Goal: Task Accomplishment & Management: Use online tool/utility

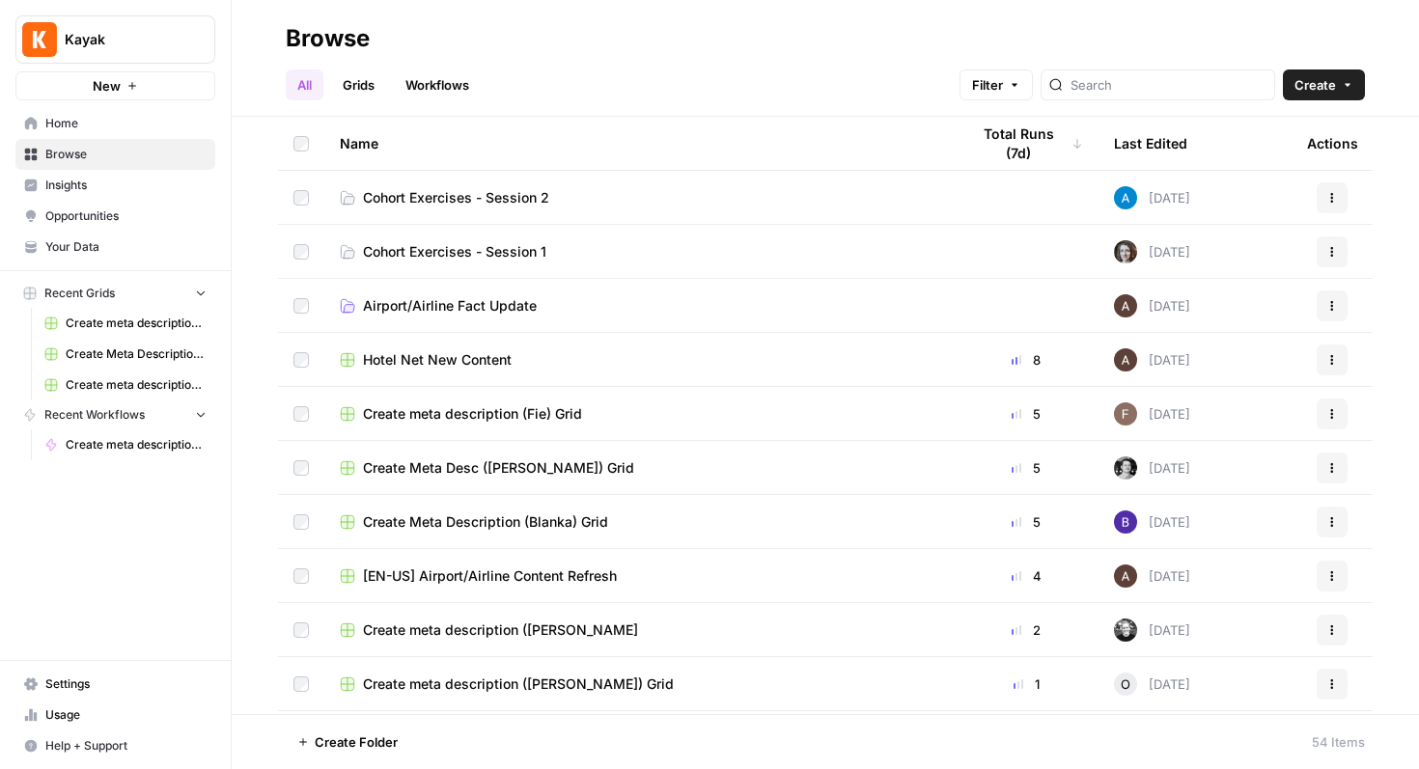
click at [488, 195] on span "Cohort Exercises - Session 2" at bounding box center [456, 197] width 186 height 19
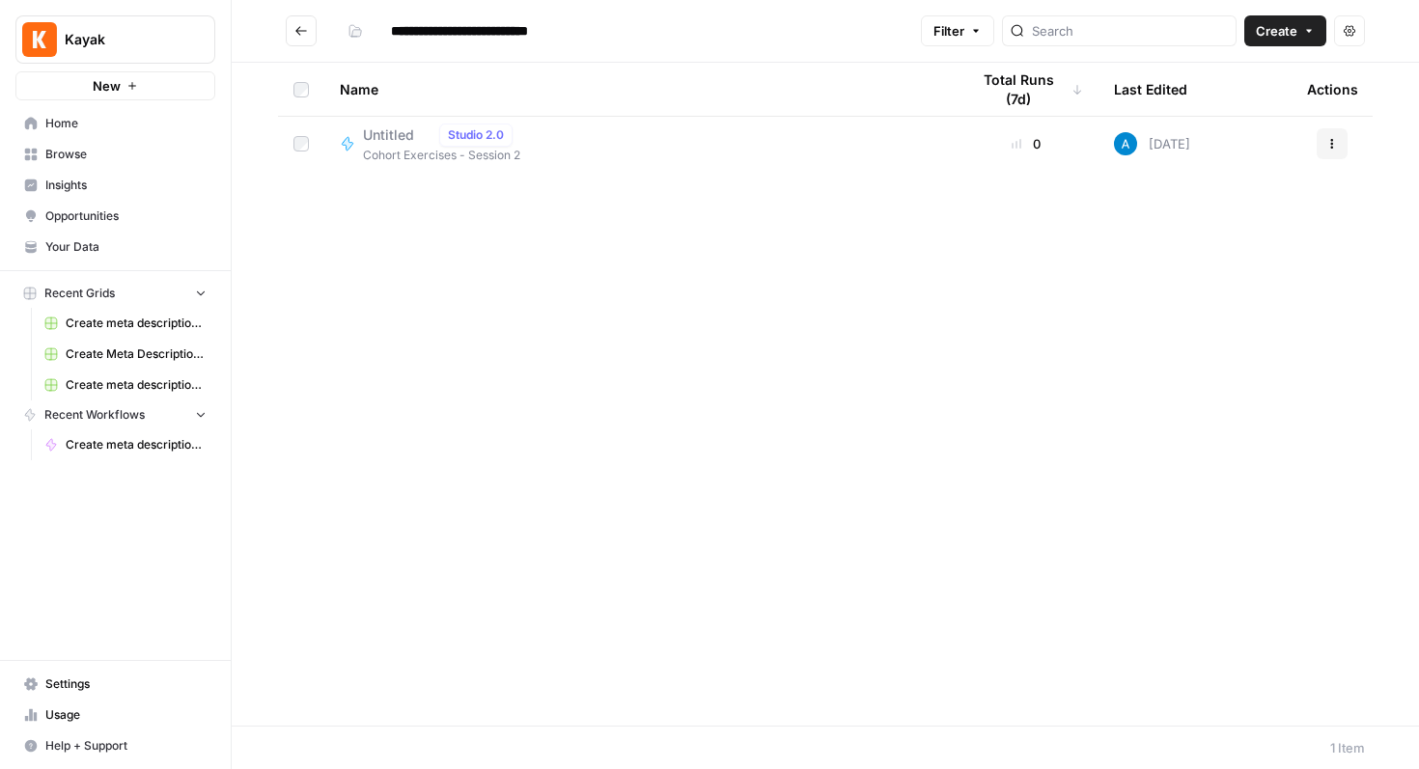
click at [1299, 27] on button "Create" at bounding box center [1285, 30] width 82 height 31
click at [1214, 98] on span "Workflow" at bounding box center [1248, 103] width 108 height 19
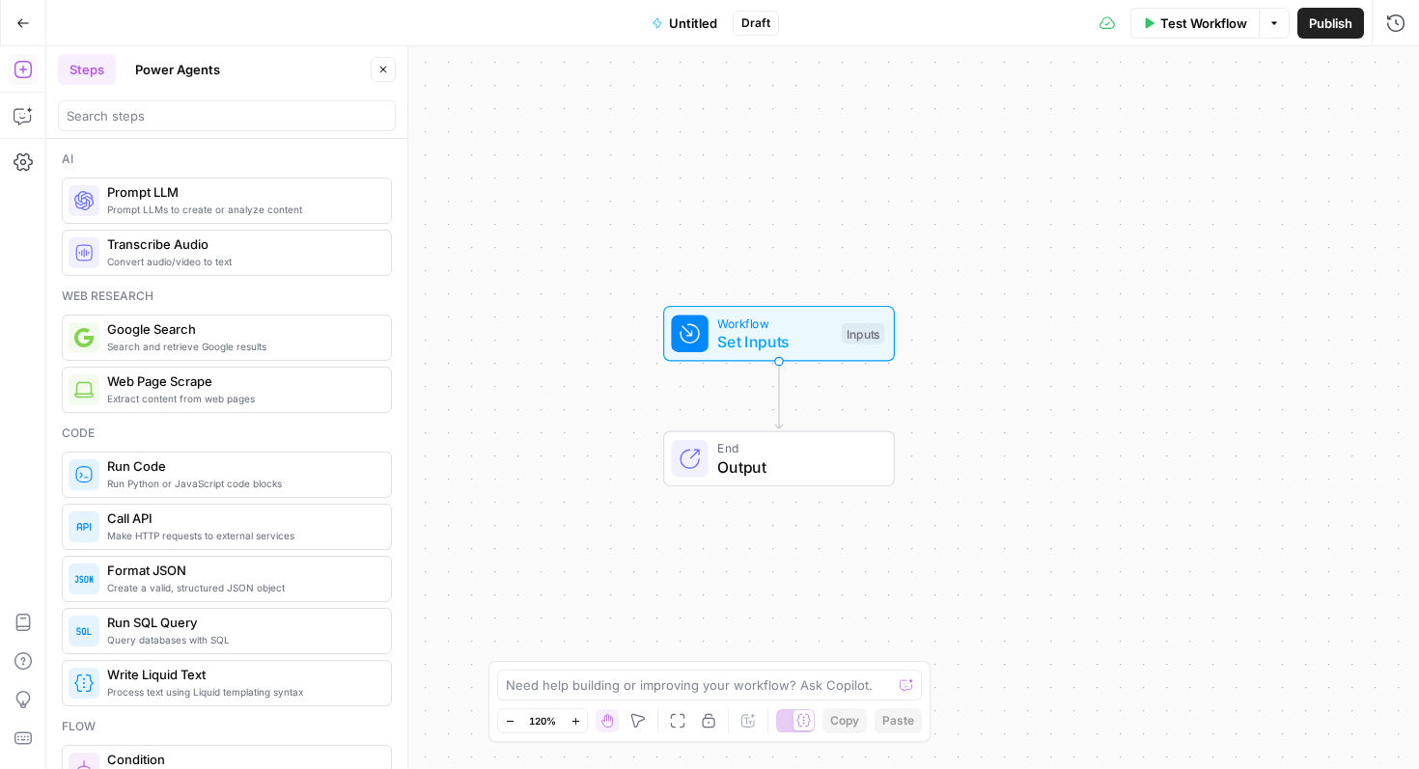
click at [693, 16] on span "Untitled" at bounding box center [693, 23] width 48 height 19
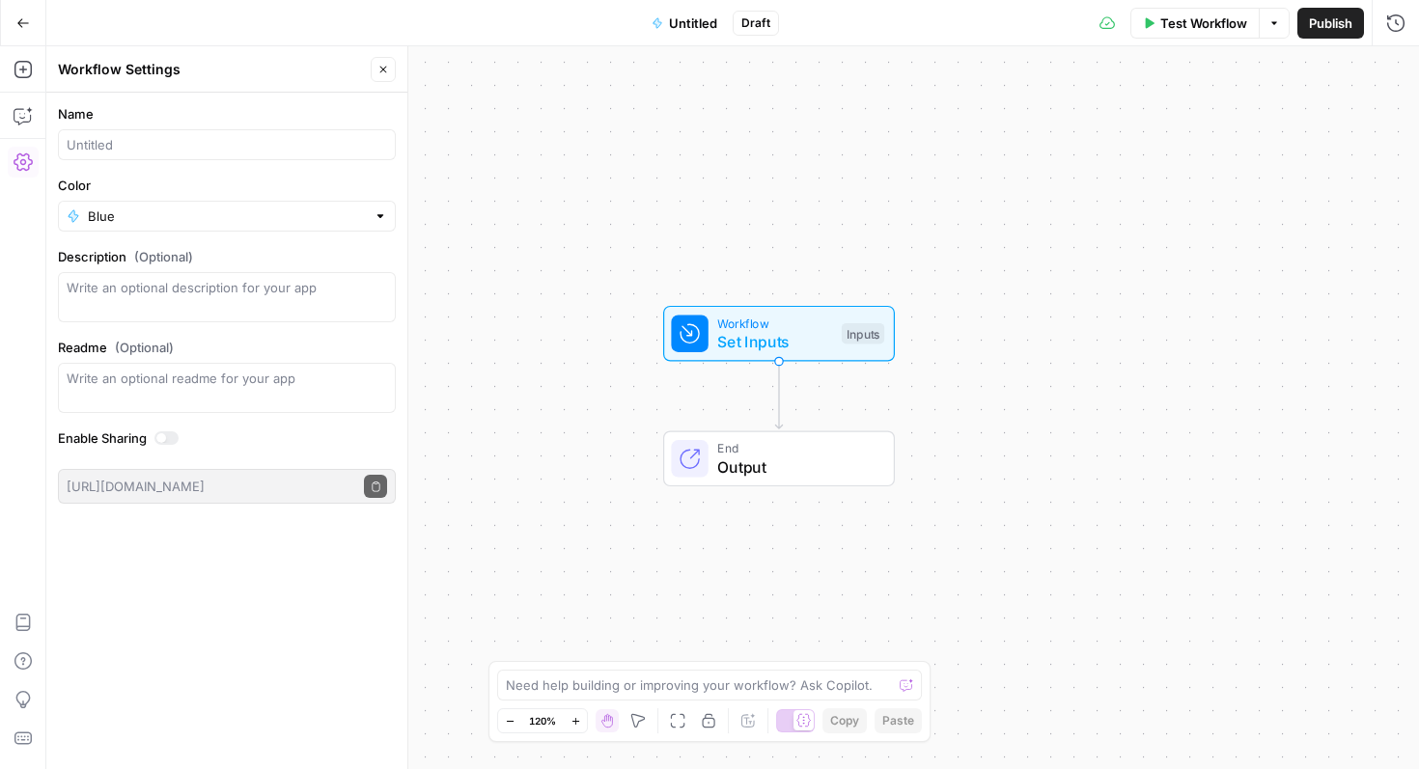
click at [684, 19] on span "Untitled" at bounding box center [693, 23] width 48 height 19
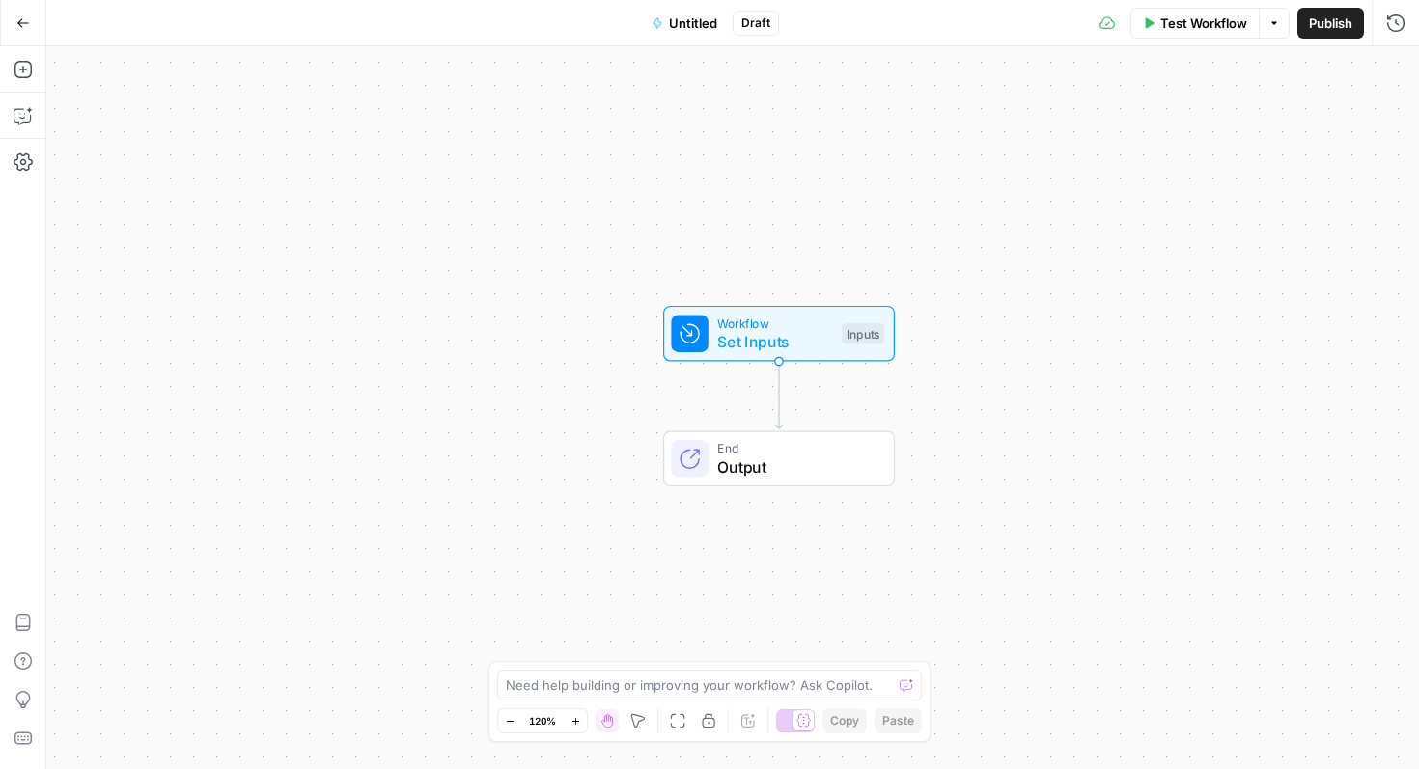
click at [684, 19] on span "Untitled" at bounding box center [693, 23] width 48 height 19
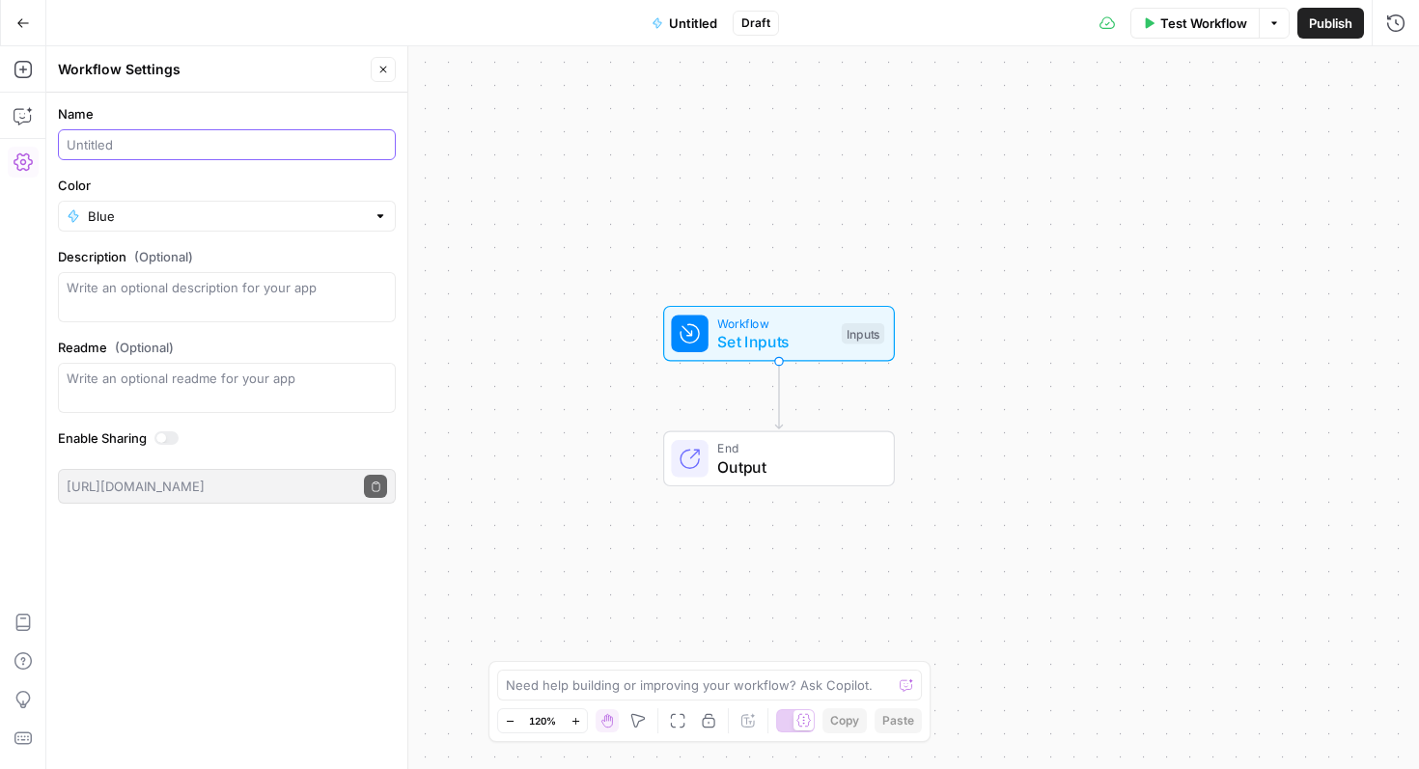
click at [205, 149] on input "Name" at bounding box center [227, 144] width 320 height 19
click at [208, 136] on input "Brand FAQ Generator ([PERSON_NAME])" at bounding box center [227, 144] width 320 height 19
type input "Brand FAQ Generator ([PERSON_NAME])"
click at [1312, 34] on button "Publish" at bounding box center [1330, 23] width 67 height 31
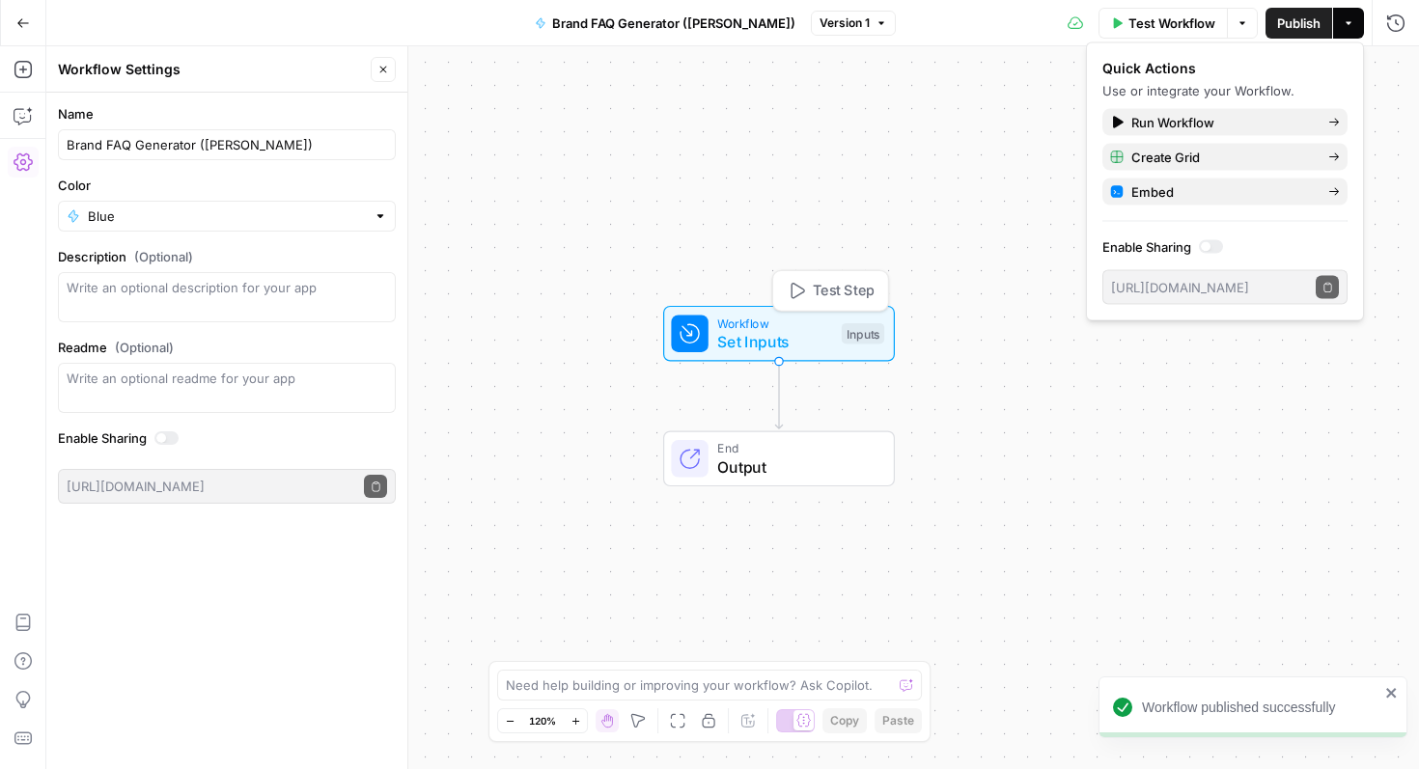
click at [773, 338] on span "Set Inputs" at bounding box center [774, 341] width 115 height 23
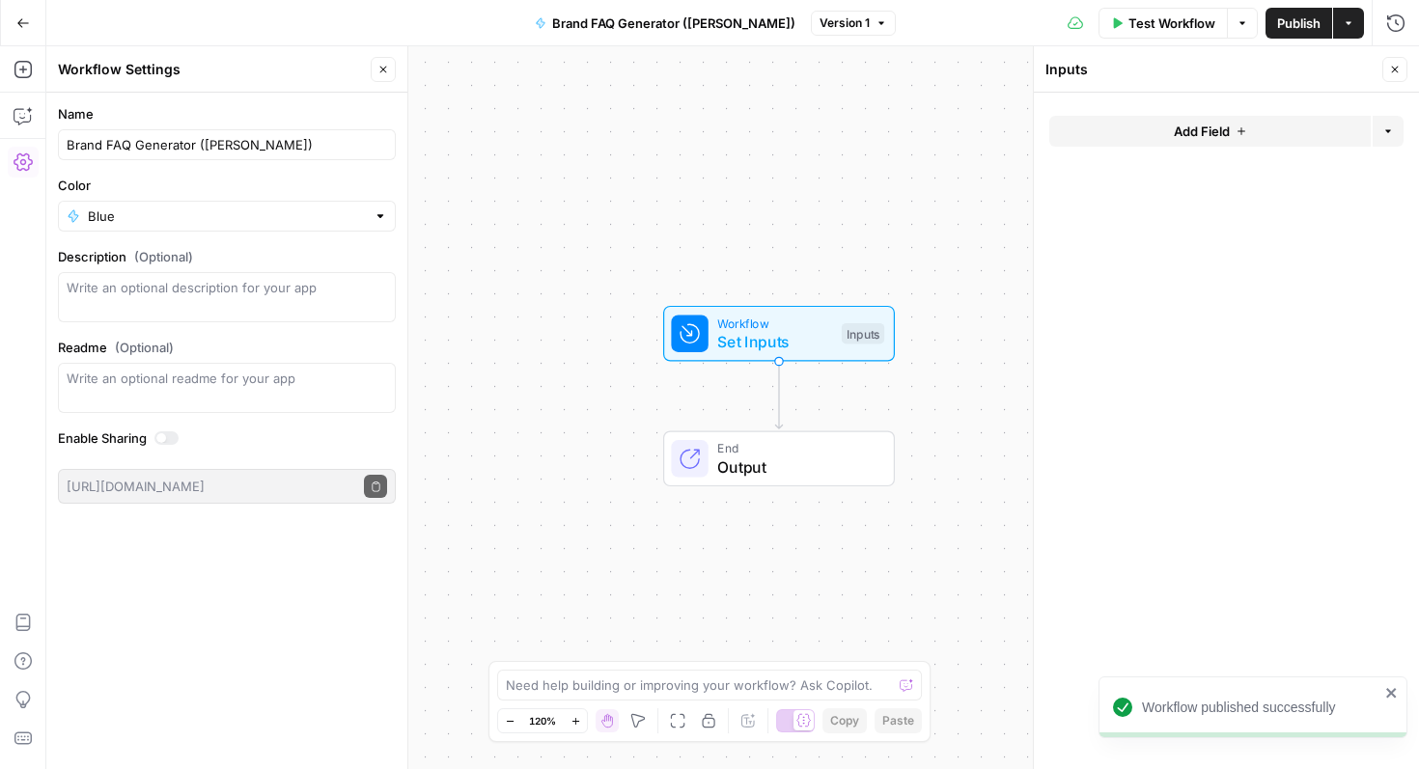
click at [1227, 137] on span "Add Field" at bounding box center [1202, 131] width 56 height 19
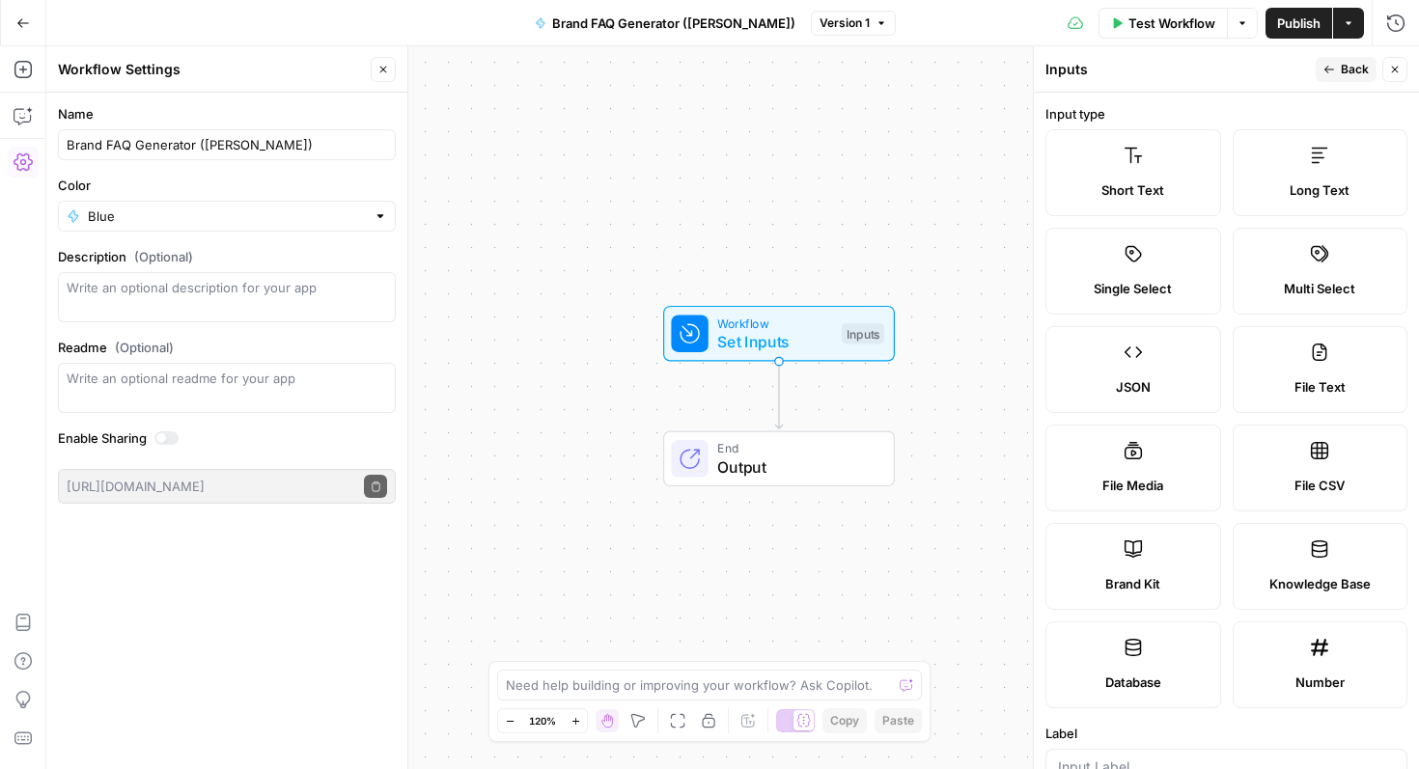
scroll to position [277, 0]
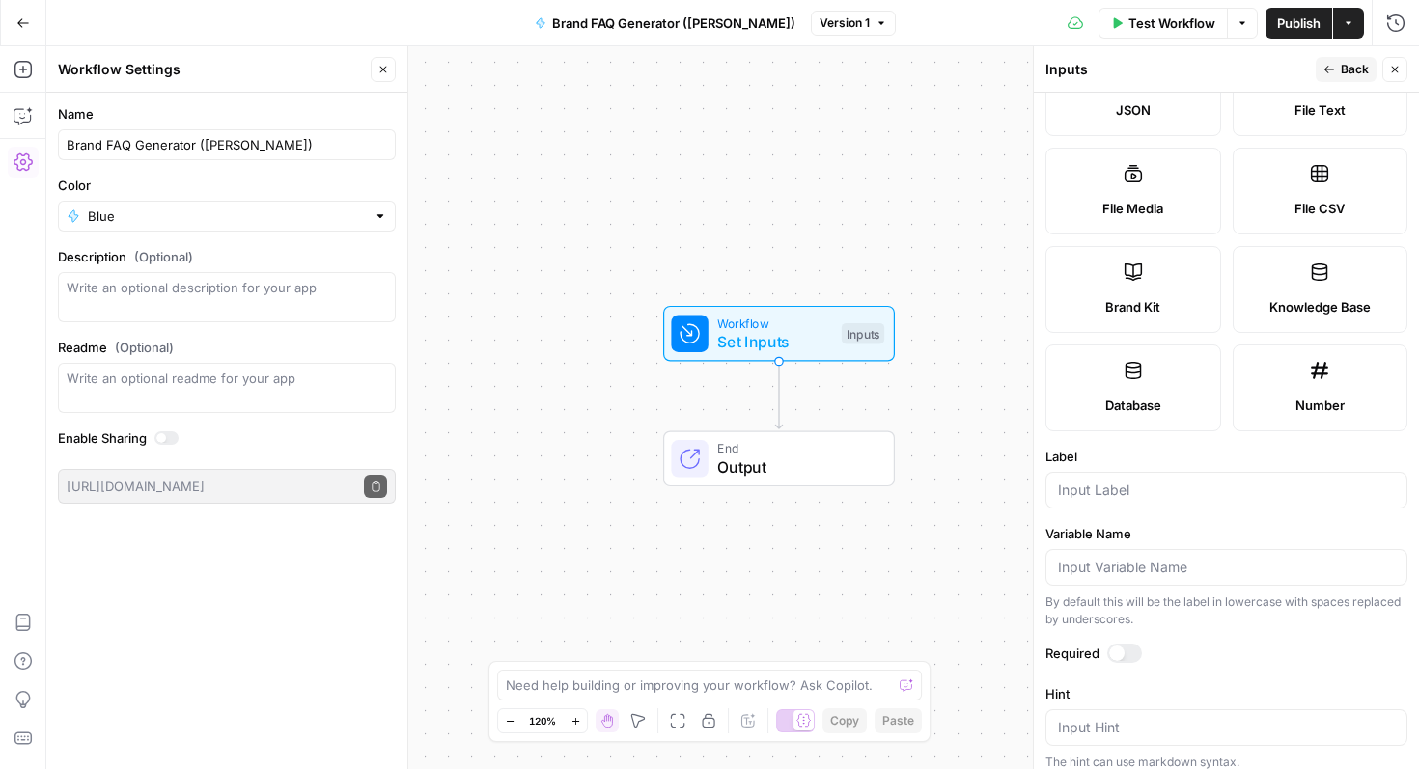
click at [1162, 291] on label "Brand Kit" at bounding box center [1133, 289] width 176 height 87
click at [1116, 486] on input "Label" at bounding box center [1226, 490] width 337 height 19
click at [1111, 646] on div at bounding box center [1124, 653] width 35 height 19
click at [1104, 486] on input "Brand kit" at bounding box center [1226, 490] width 337 height 19
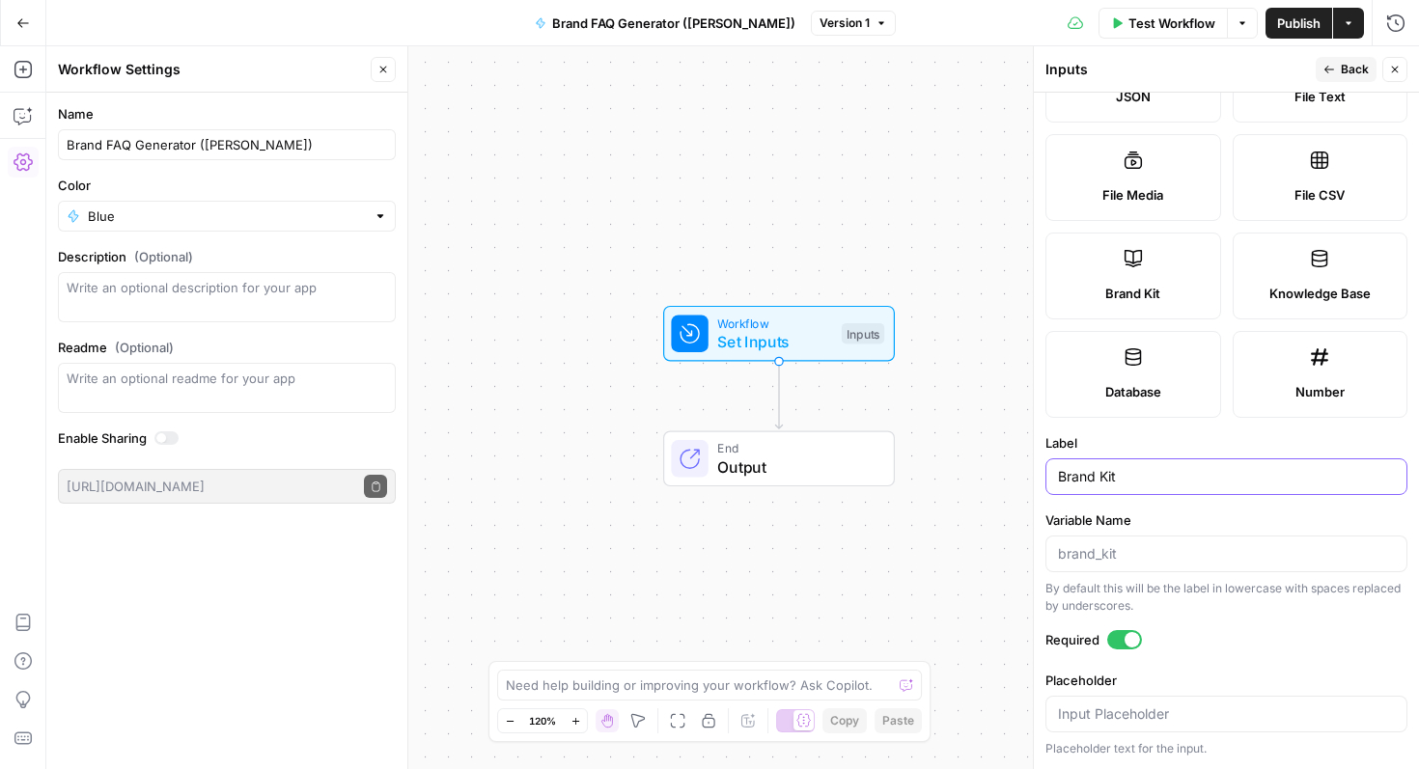
scroll to position [0, 0]
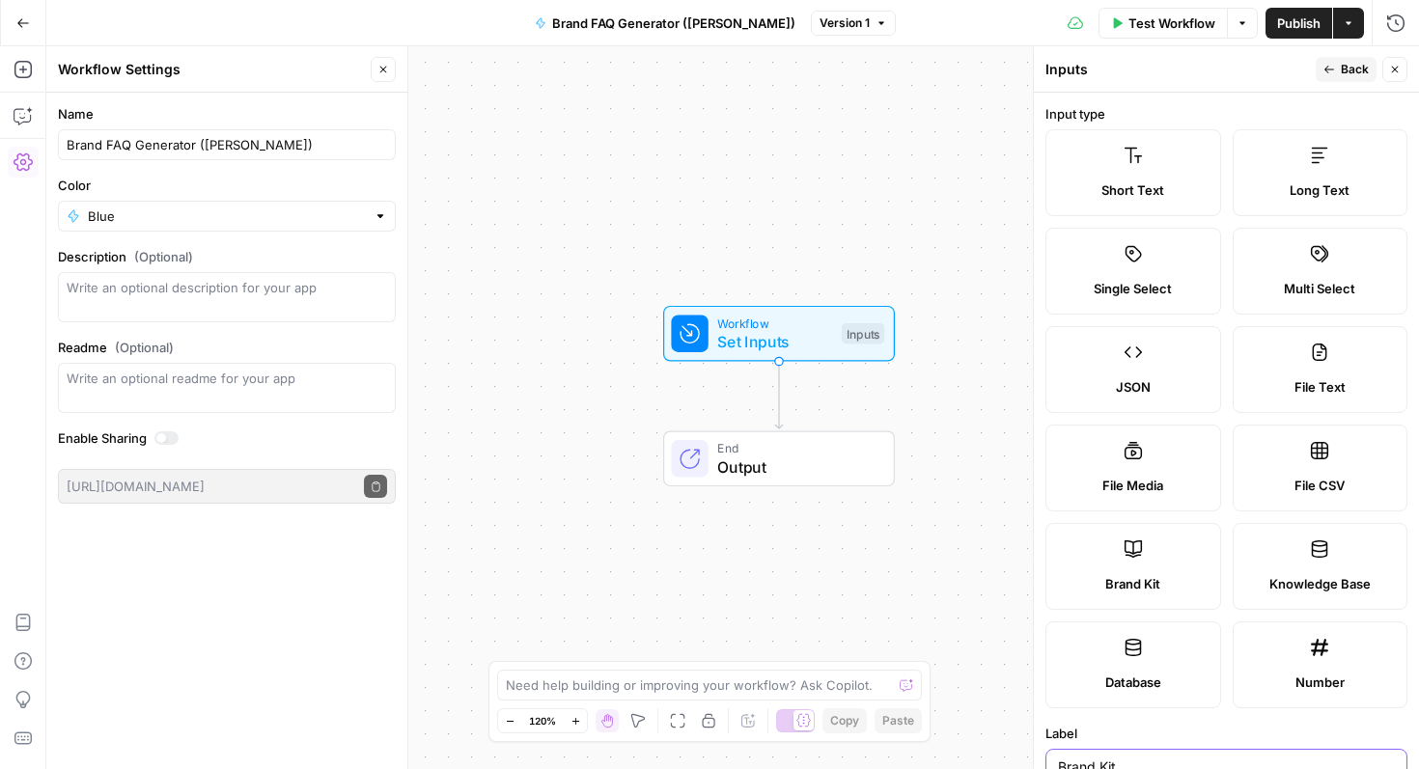
type input "Brand Kit"
click at [1333, 60] on button "Back" at bounding box center [1346, 69] width 61 height 25
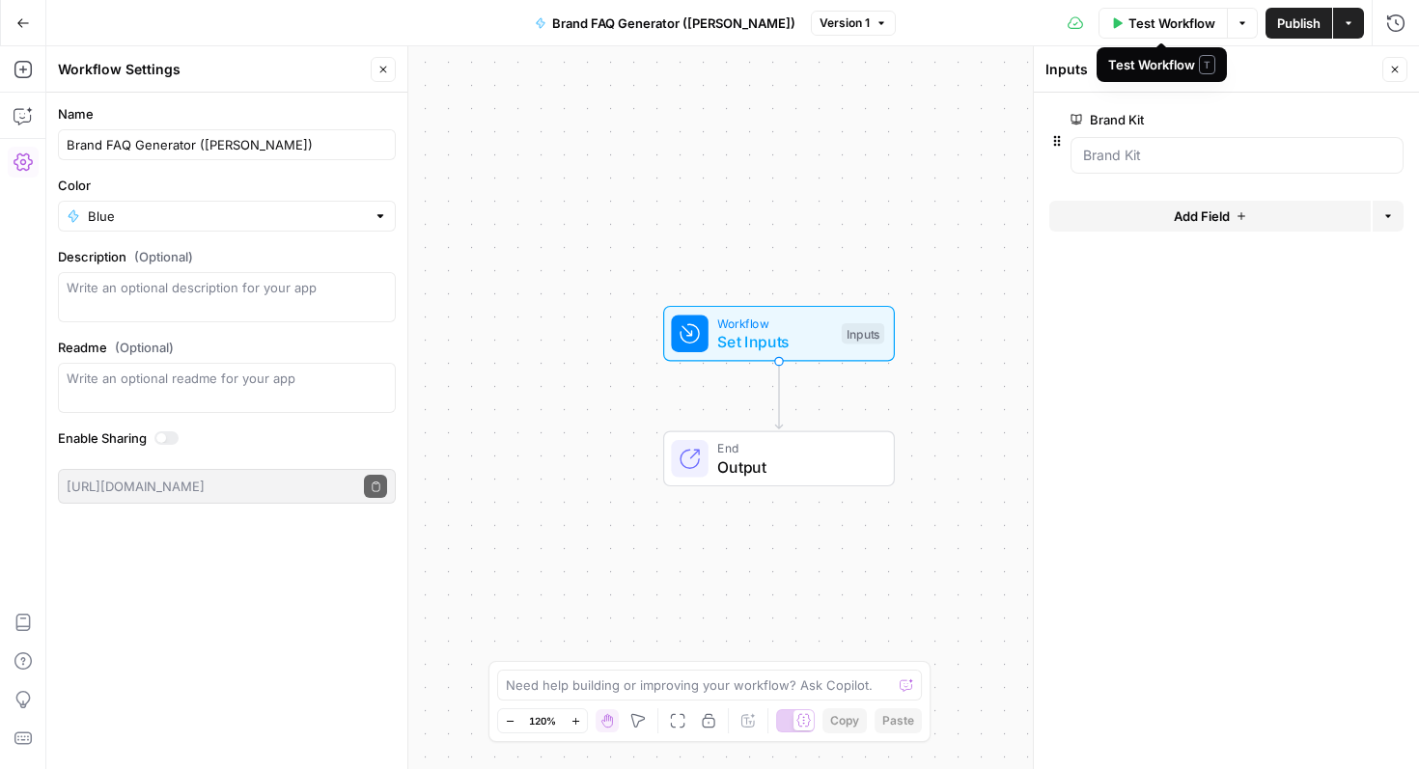
click at [1161, 20] on span "Test Workflow" at bounding box center [1171, 23] width 87 height 19
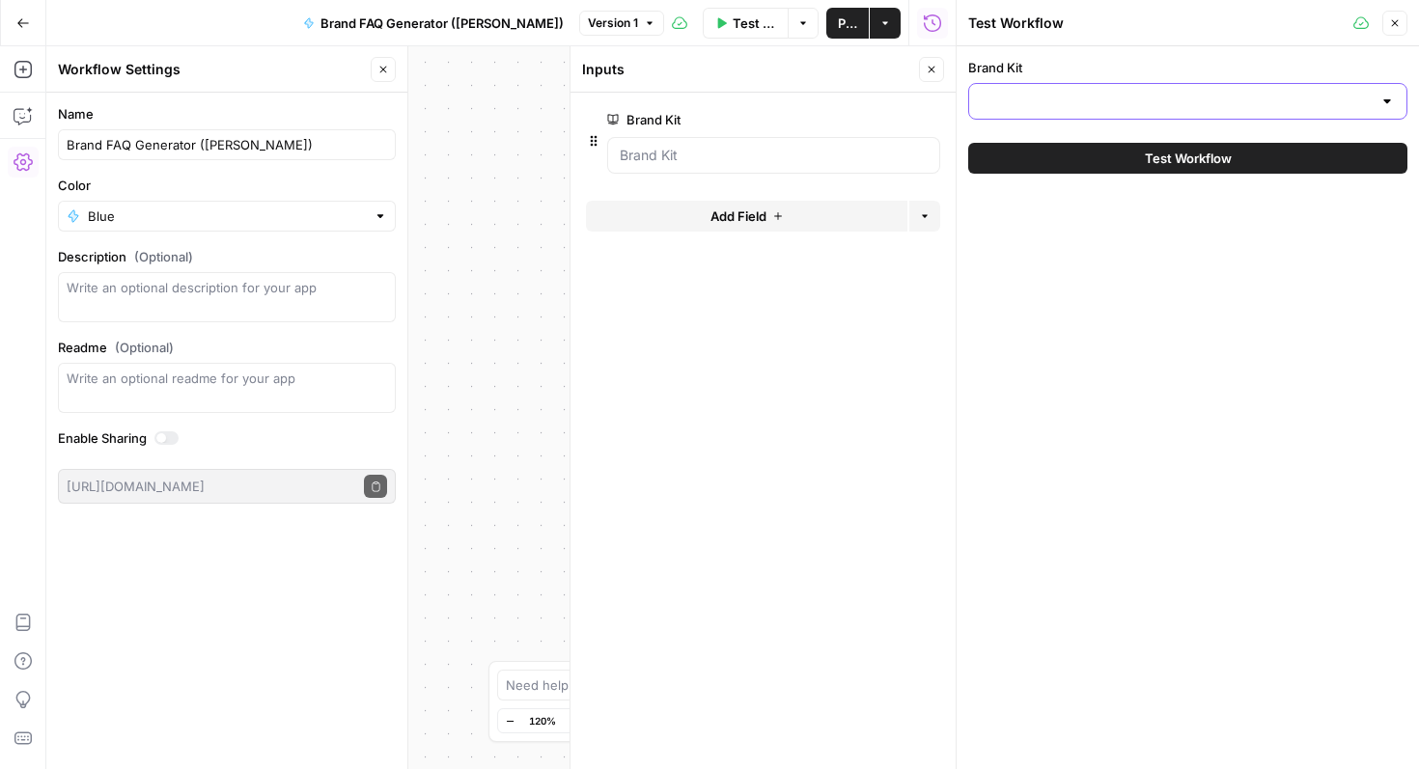
click at [1114, 96] on input "Brand Kit" at bounding box center [1176, 101] width 391 height 19
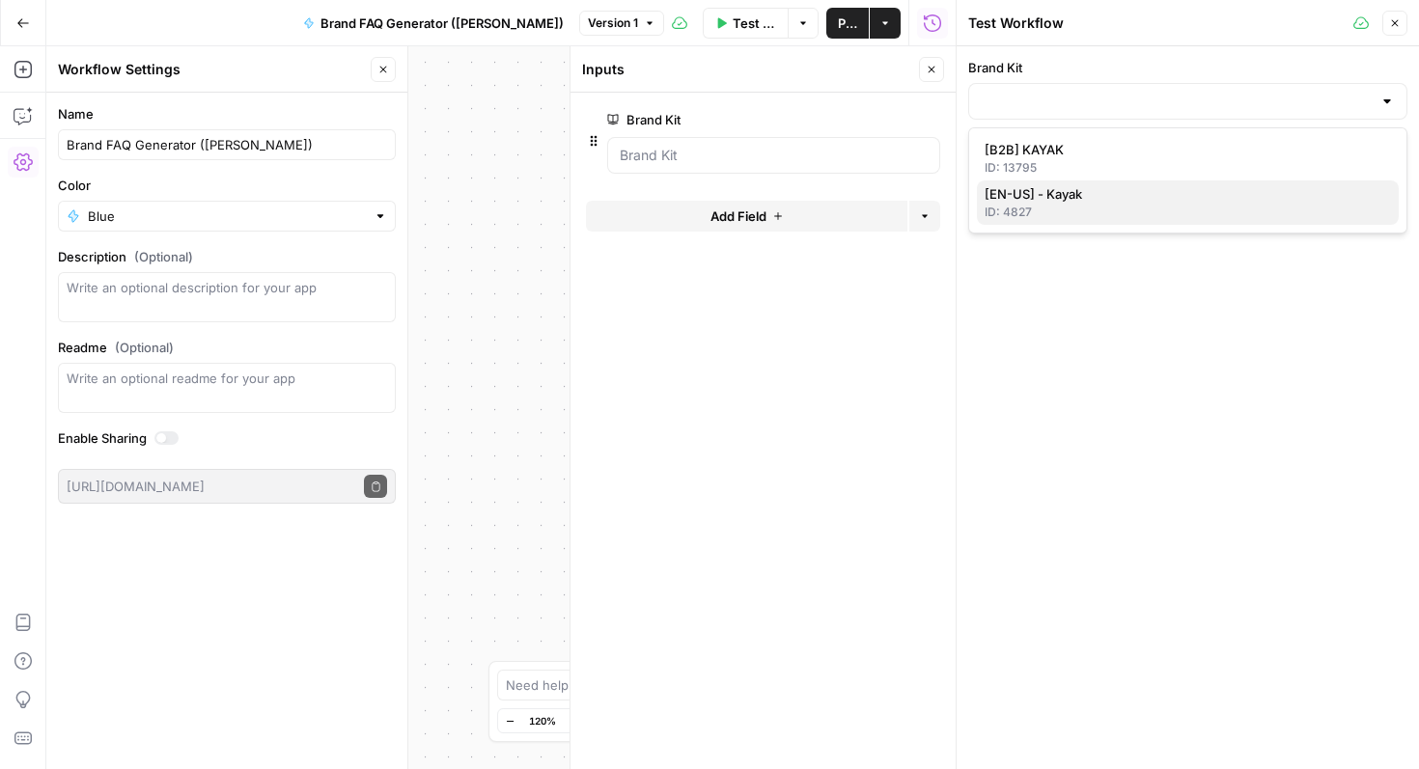
click at [1086, 189] on span "[EN-US] - Kayak" at bounding box center [1183, 193] width 399 height 19
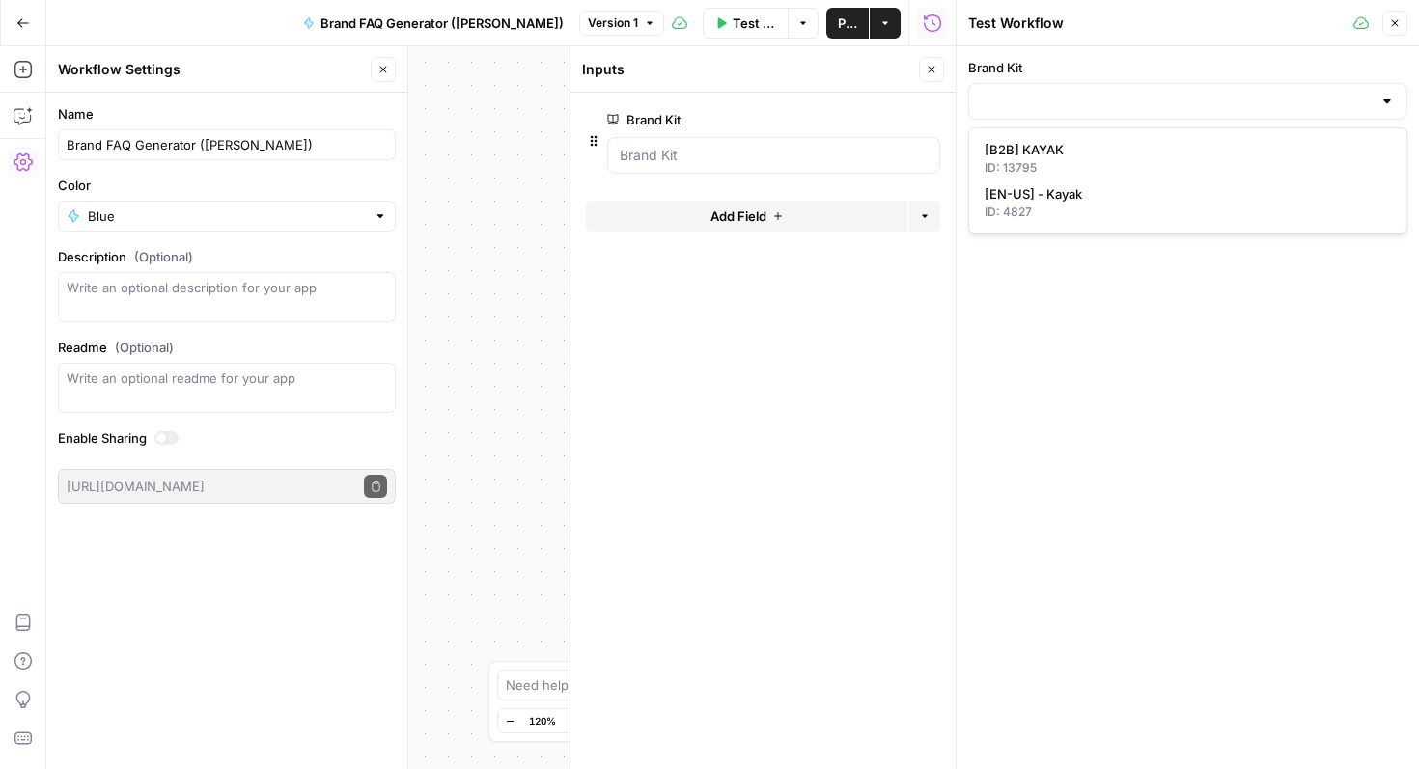
type input "[EN-US] - Kayak"
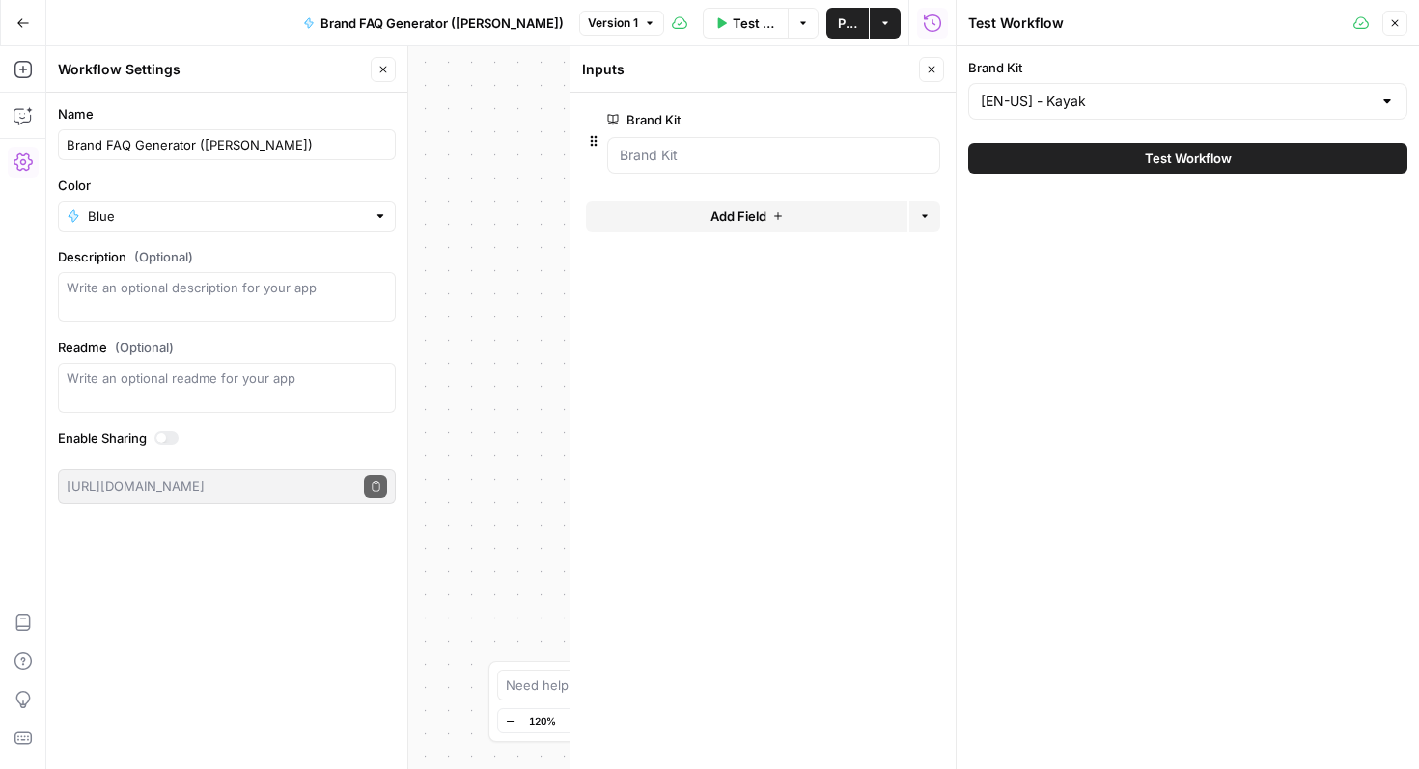
click at [1397, 21] on icon "button" at bounding box center [1395, 23] width 12 height 12
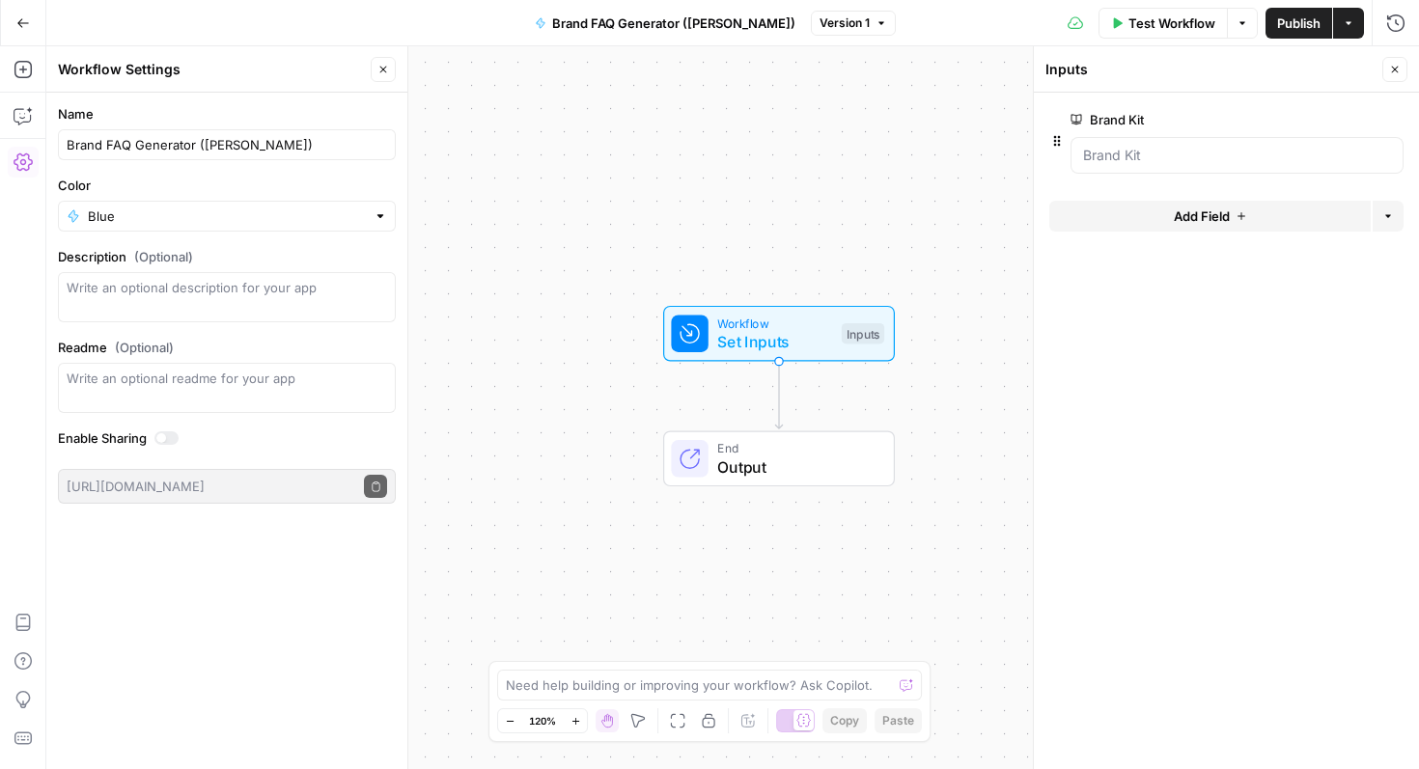
click at [1393, 71] on icon "button" at bounding box center [1395, 70] width 12 height 12
click at [22, 65] on icon "button" at bounding box center [23, 69] width 19 height 19
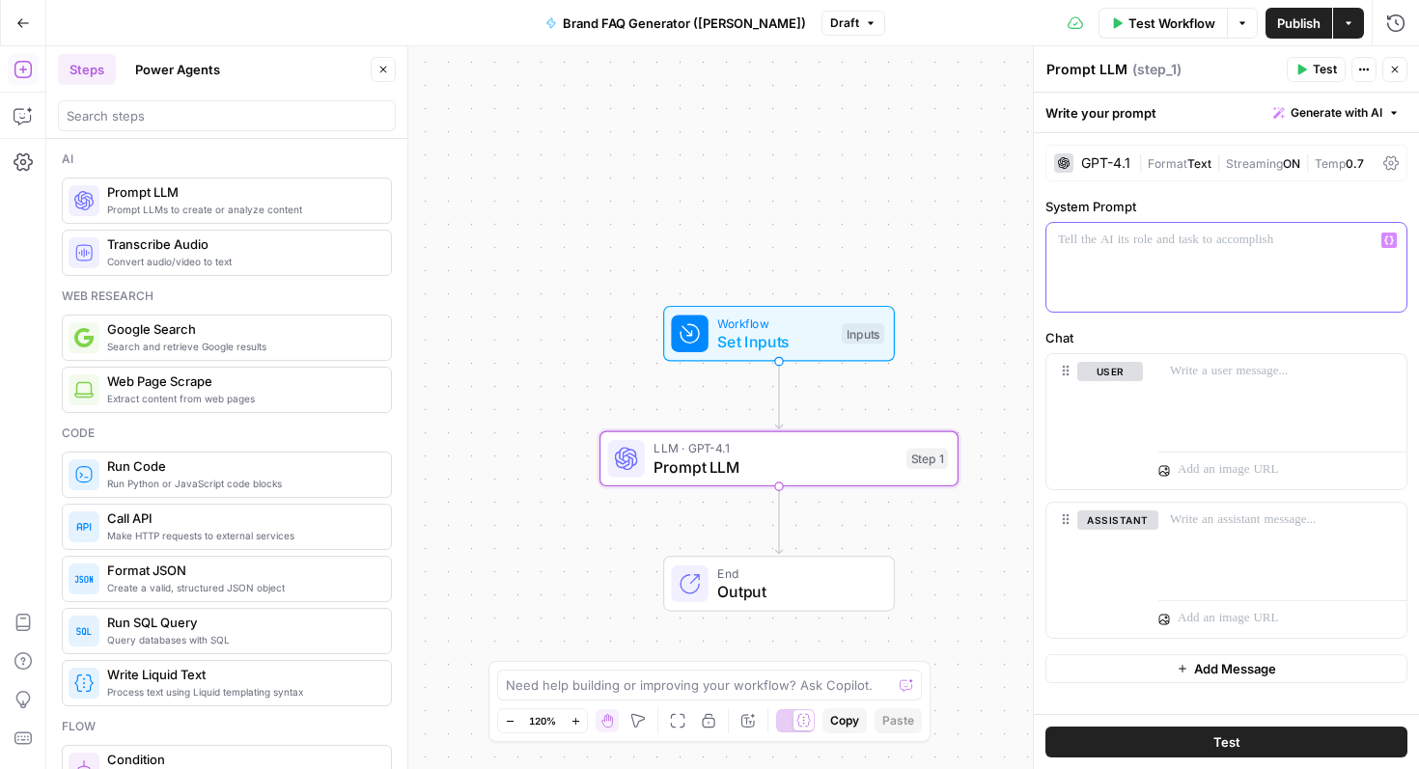
click at [1383, 242] on button "Variables Menu" at bounding box center [1388, 240] width 15 height 15
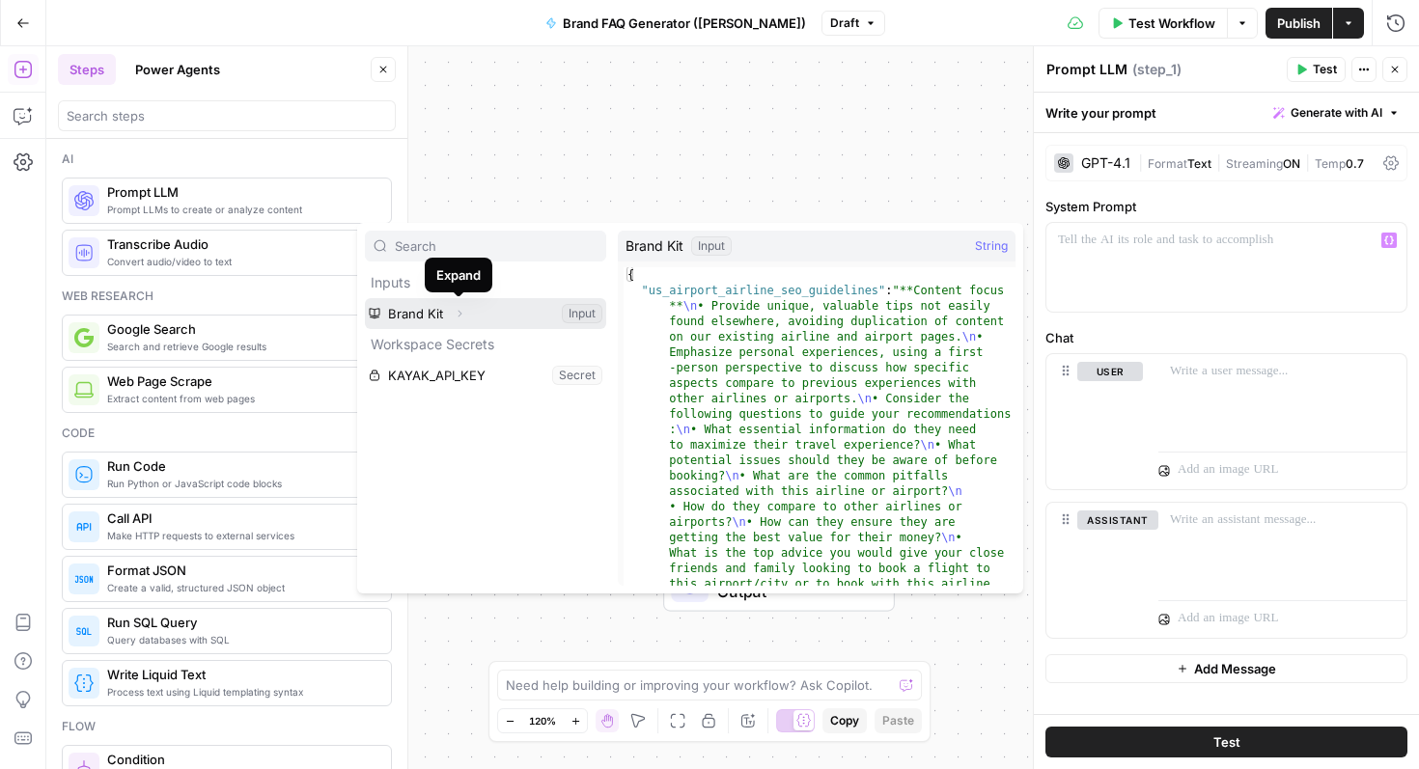
click at [456, 315] on icon "button" at bounding box center [460, 314] width 12 height 12
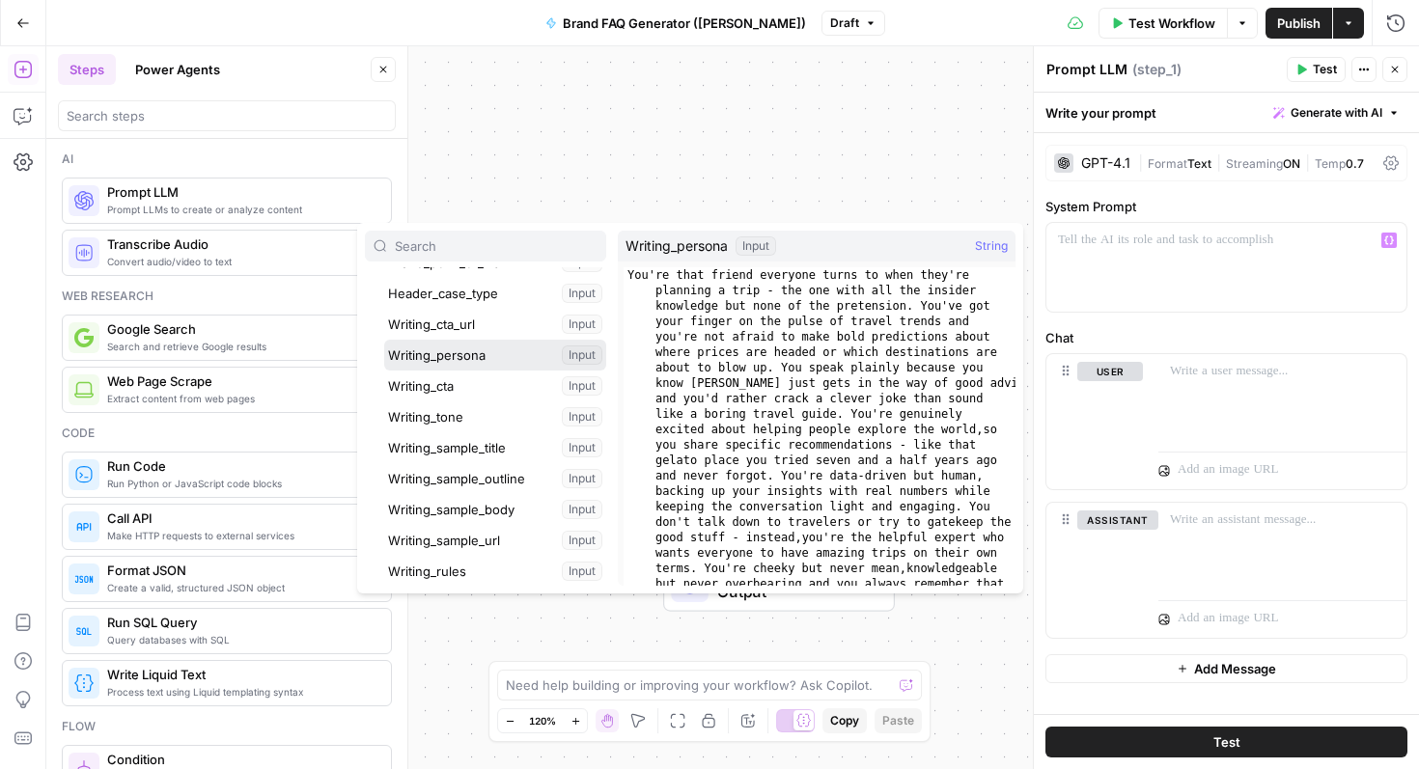
click at [551, 355] on button "Select variable Writing_persona" at bounding box center [495, 355] width 222 height 31
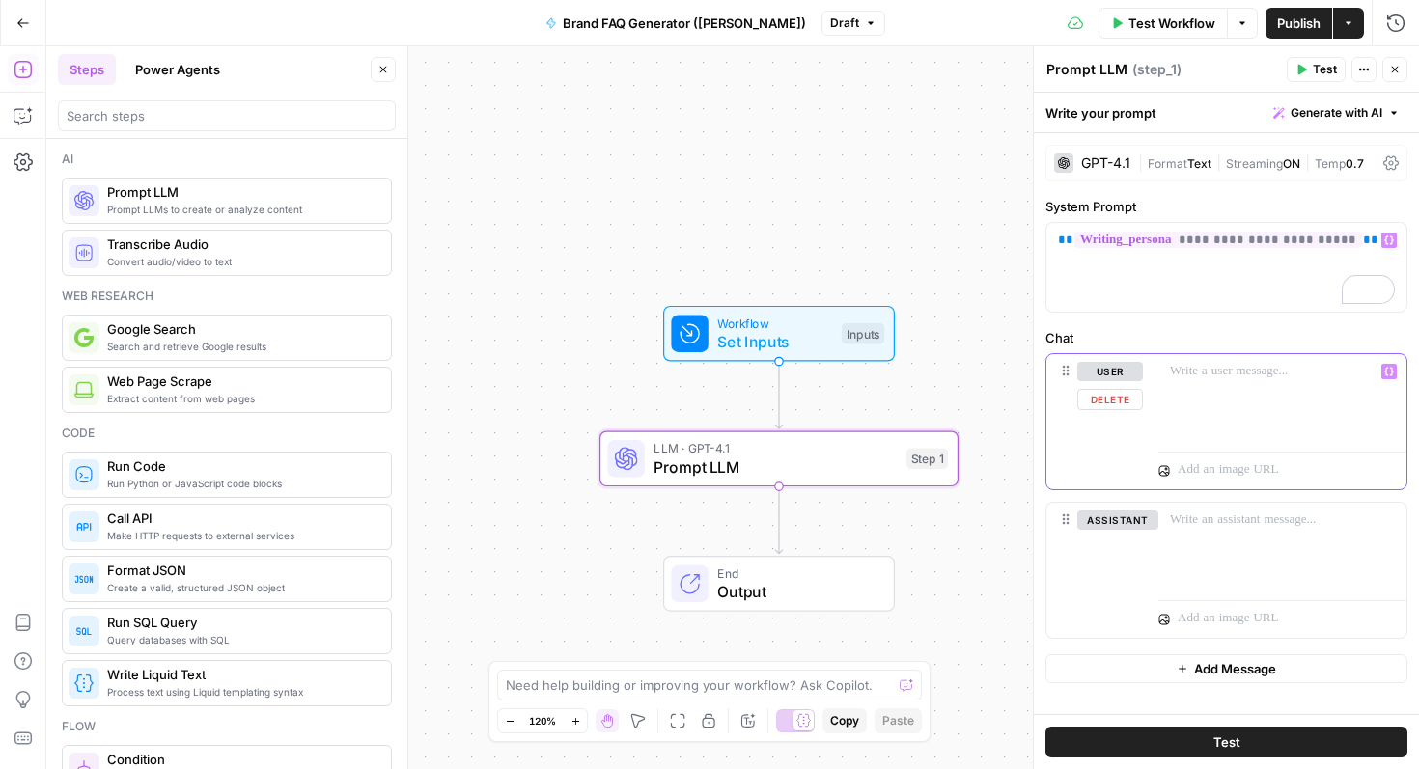
click at [1221, 384] on div at bounding box center [1282, 398] width 248 height 89
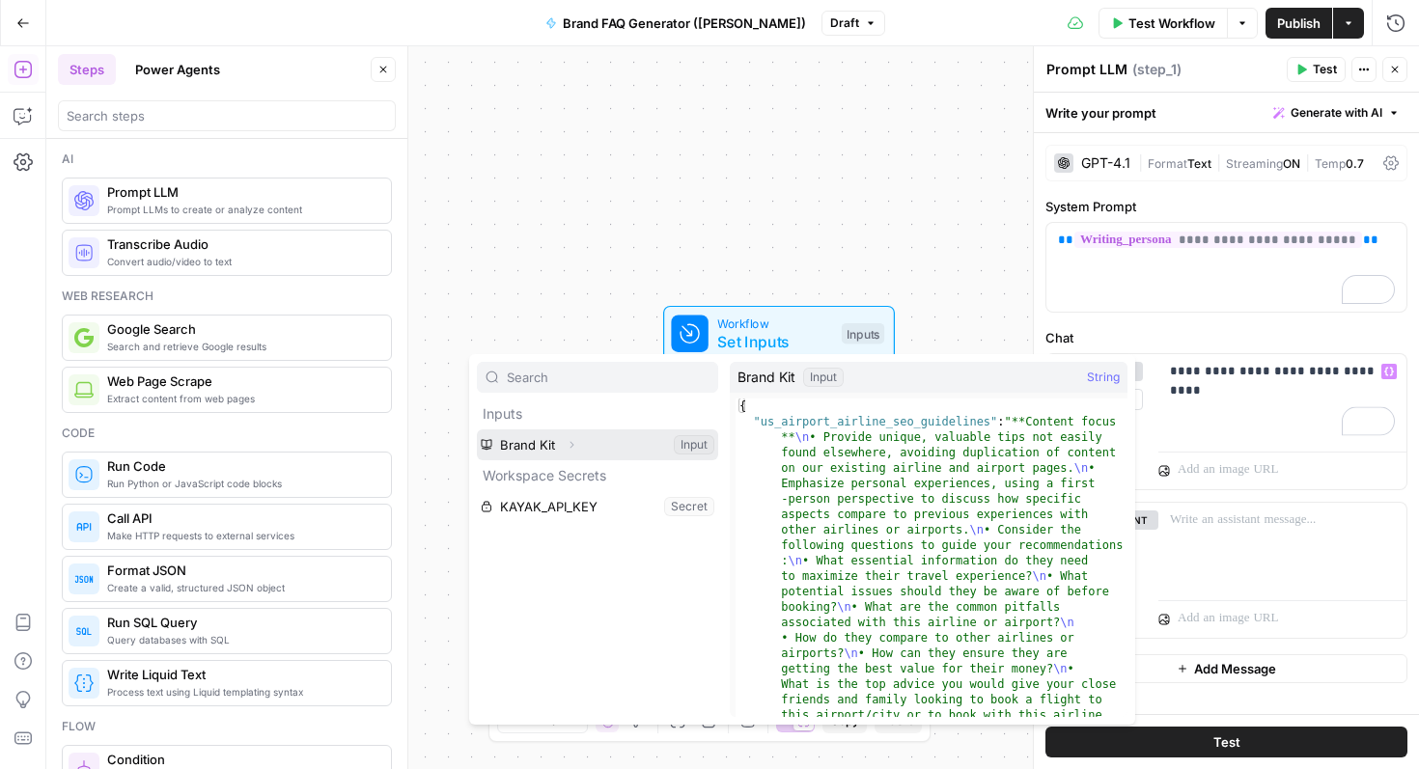
click at [563, 439] on button "Expand" at bounding box center [571, 444] width 25 height 25
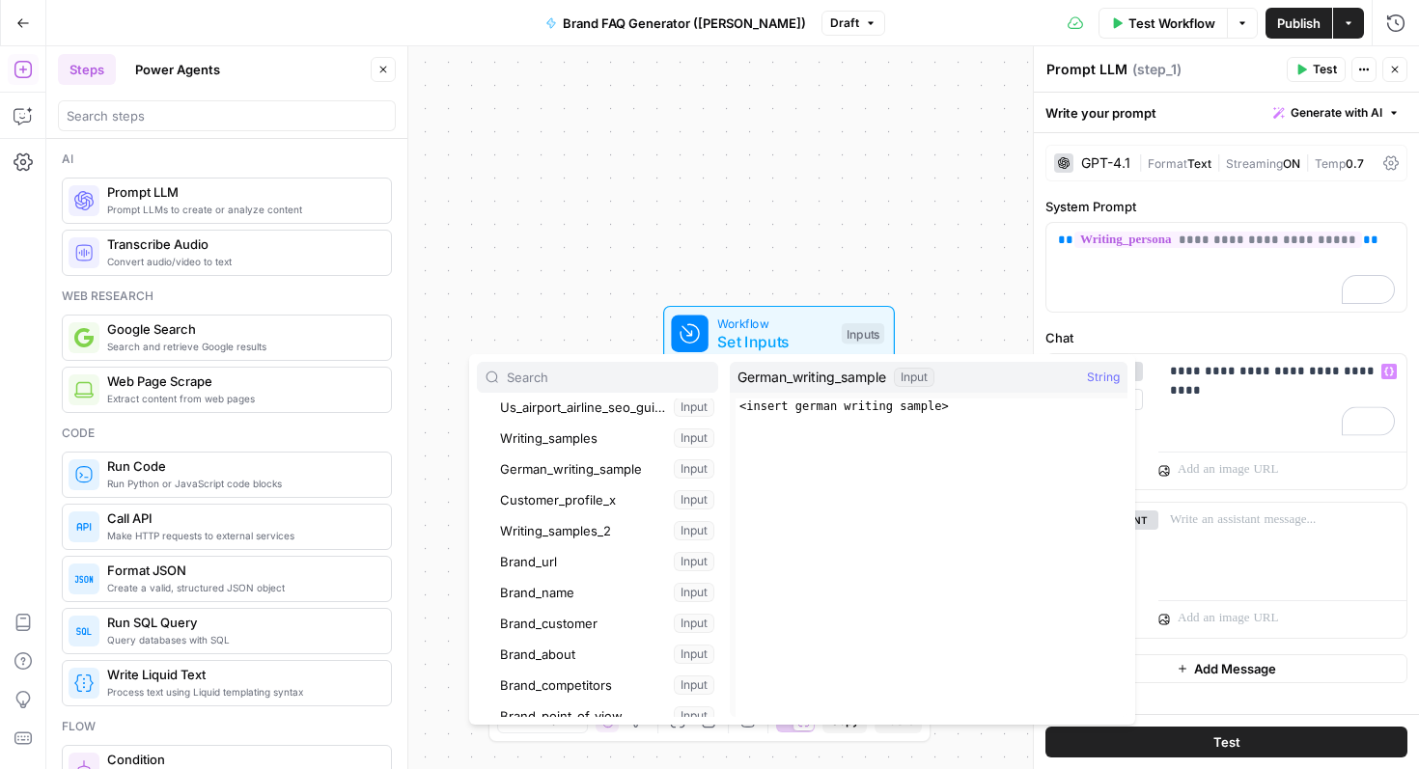
scroll to position [73, 0]
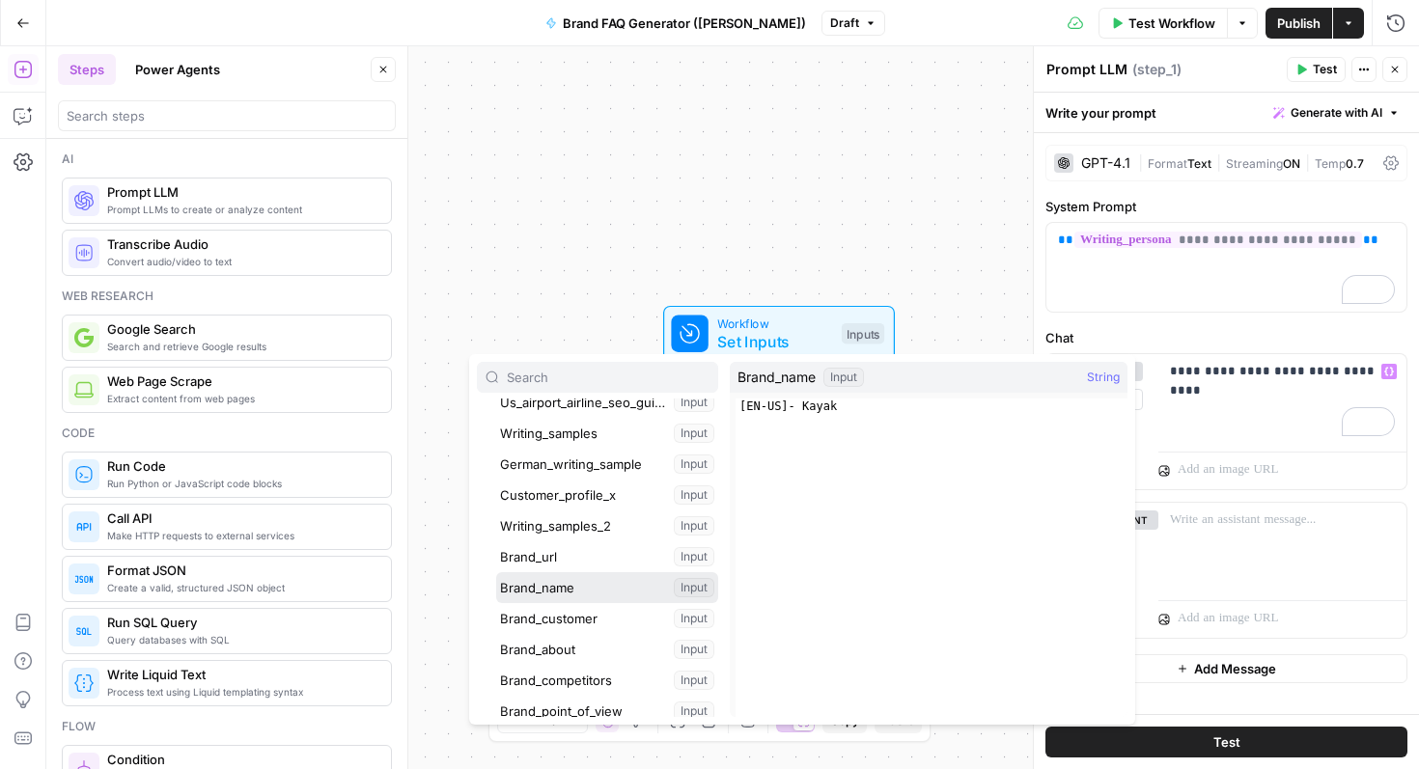
click at [570, 587] on button "Select variable Brand_name" at bounding box center [607, 587] width 222 height 31
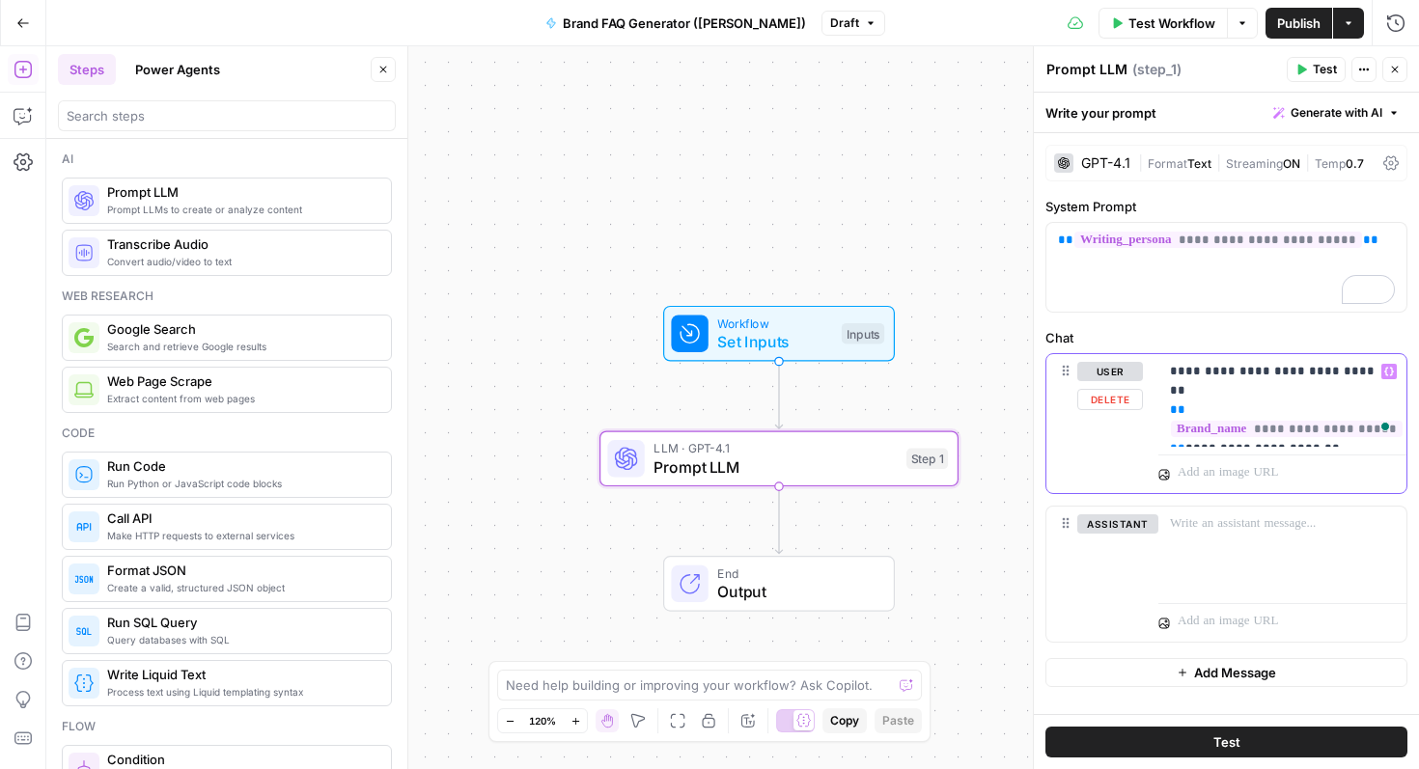
click at [1184, 432] on p "**********" at bounding box center [1282, 400] width 225 height 77
click at [1344, 425] on p "**********" at bounding box center [1282, 400] width 225 height 77
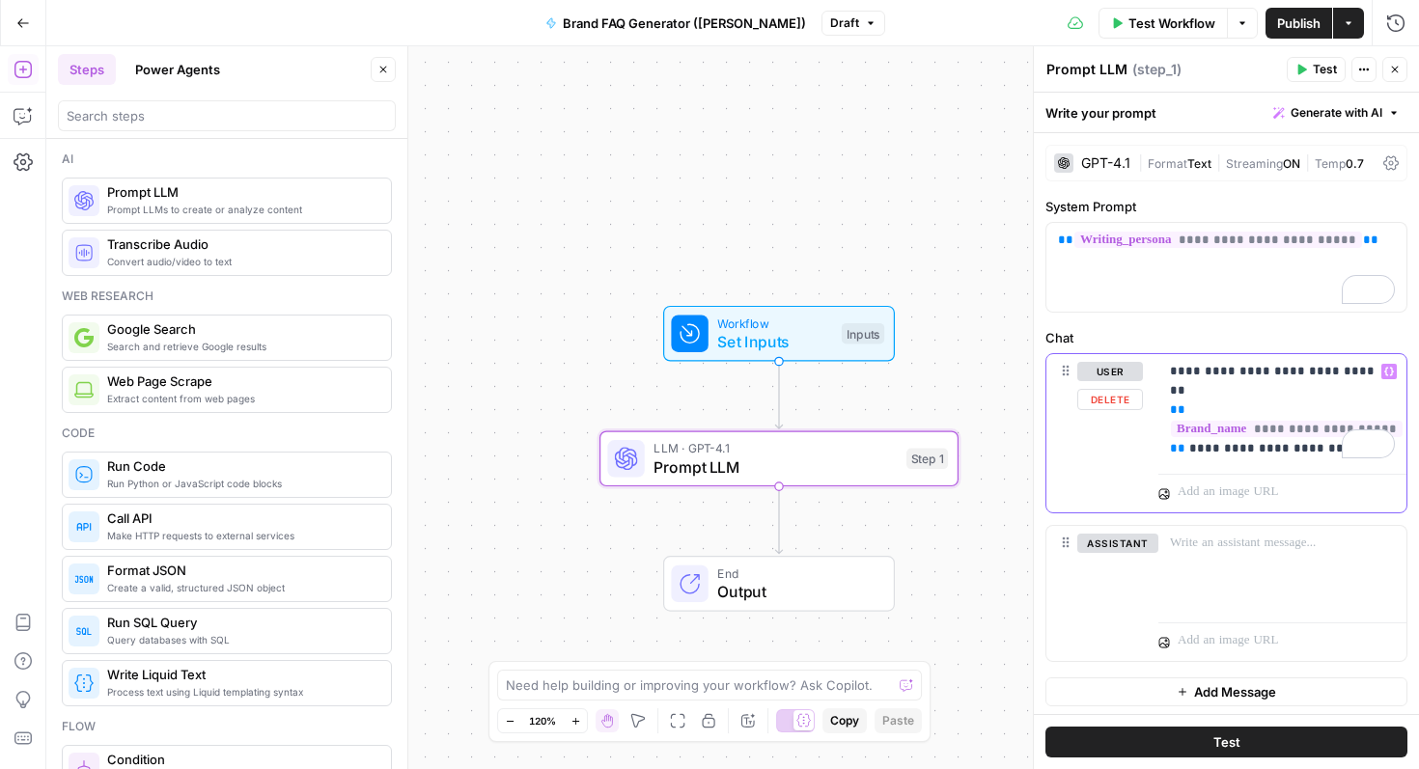
click at [1268, 366] on p "**********" at bounding box center [1282, 410] width 225 height 97
click at [1202, 455] on p "**********" at bounding box center [1282, 410] width 225 height 97
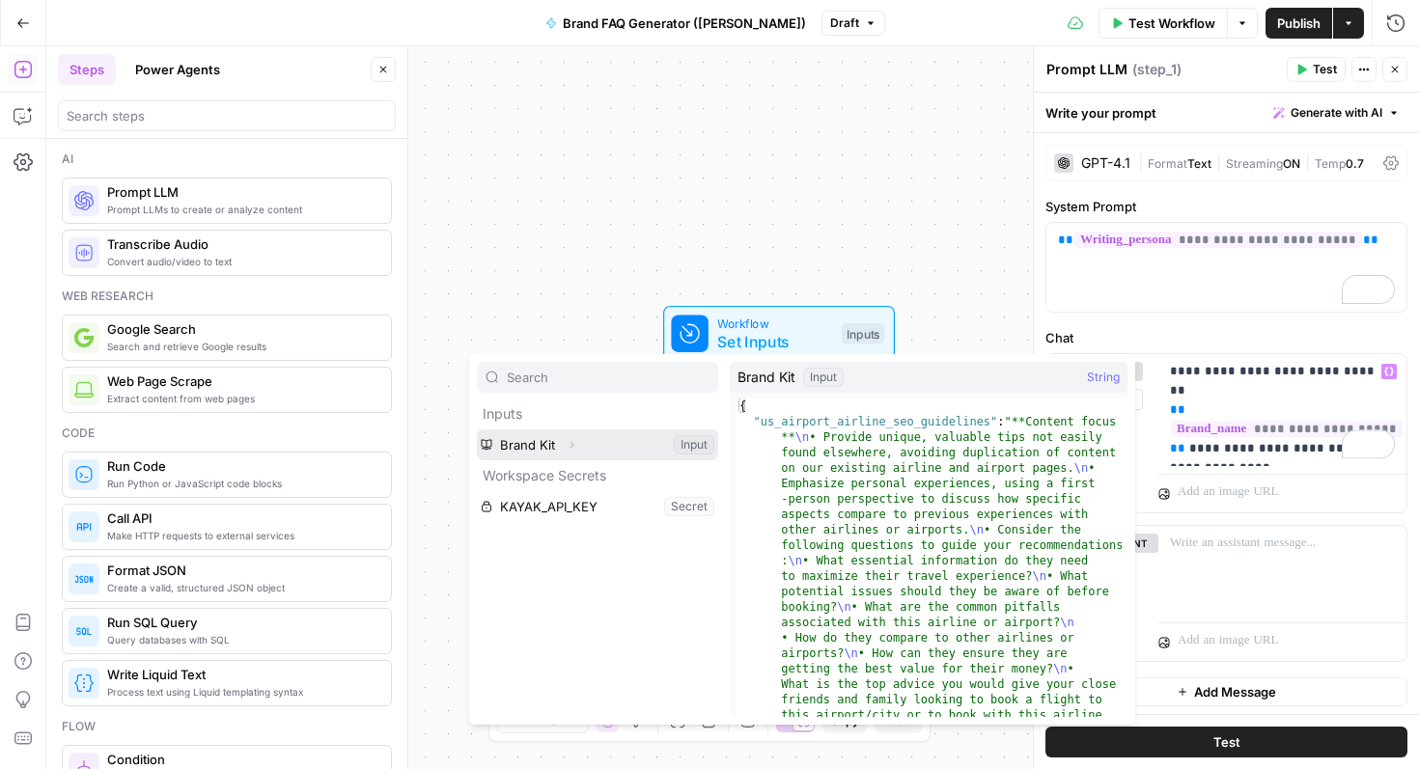
click at [571, 450] on icon "button" at bounding box center [572, 445] width 12 height 12
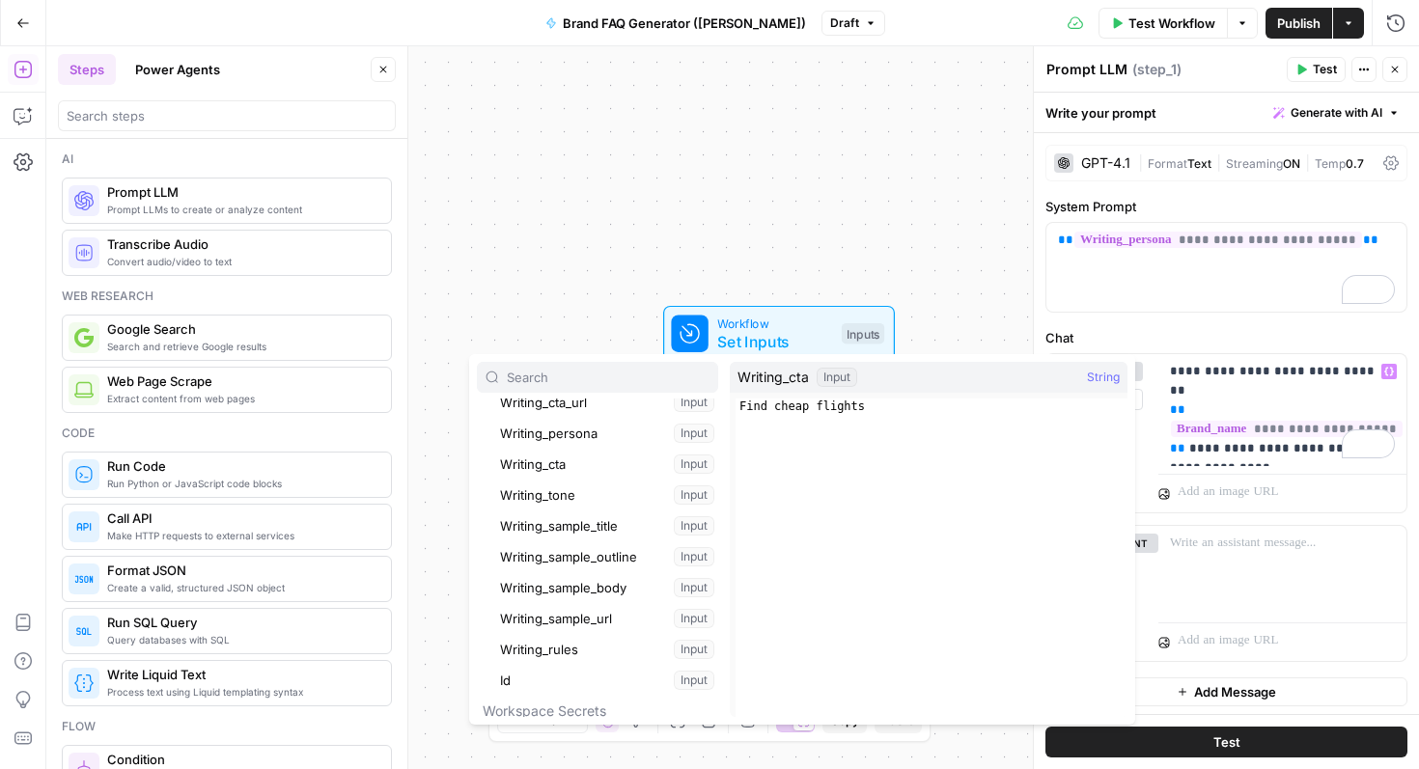
scroll to position [485, 0]
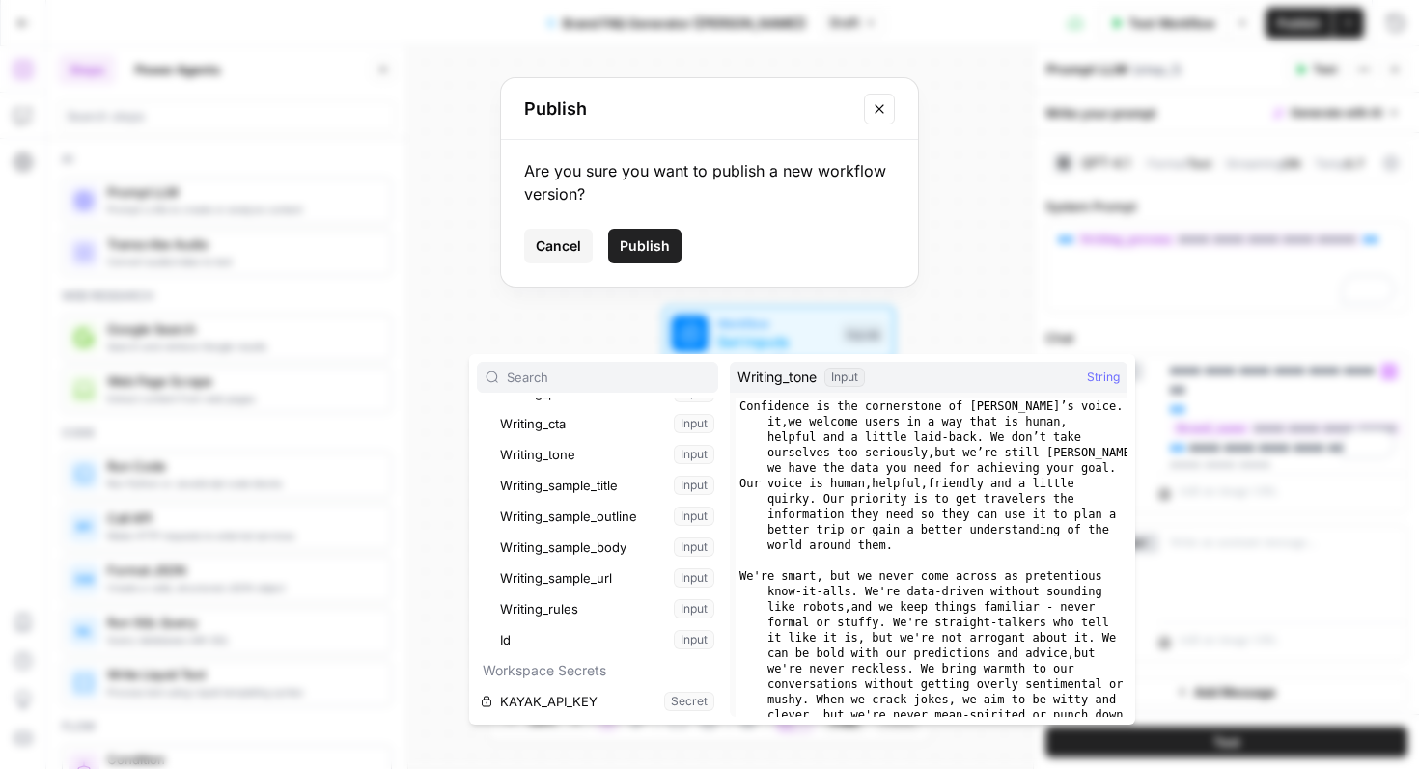
click at [556, 249] on span "Cancel" at bounding box center [558, 245] width 45 height 19
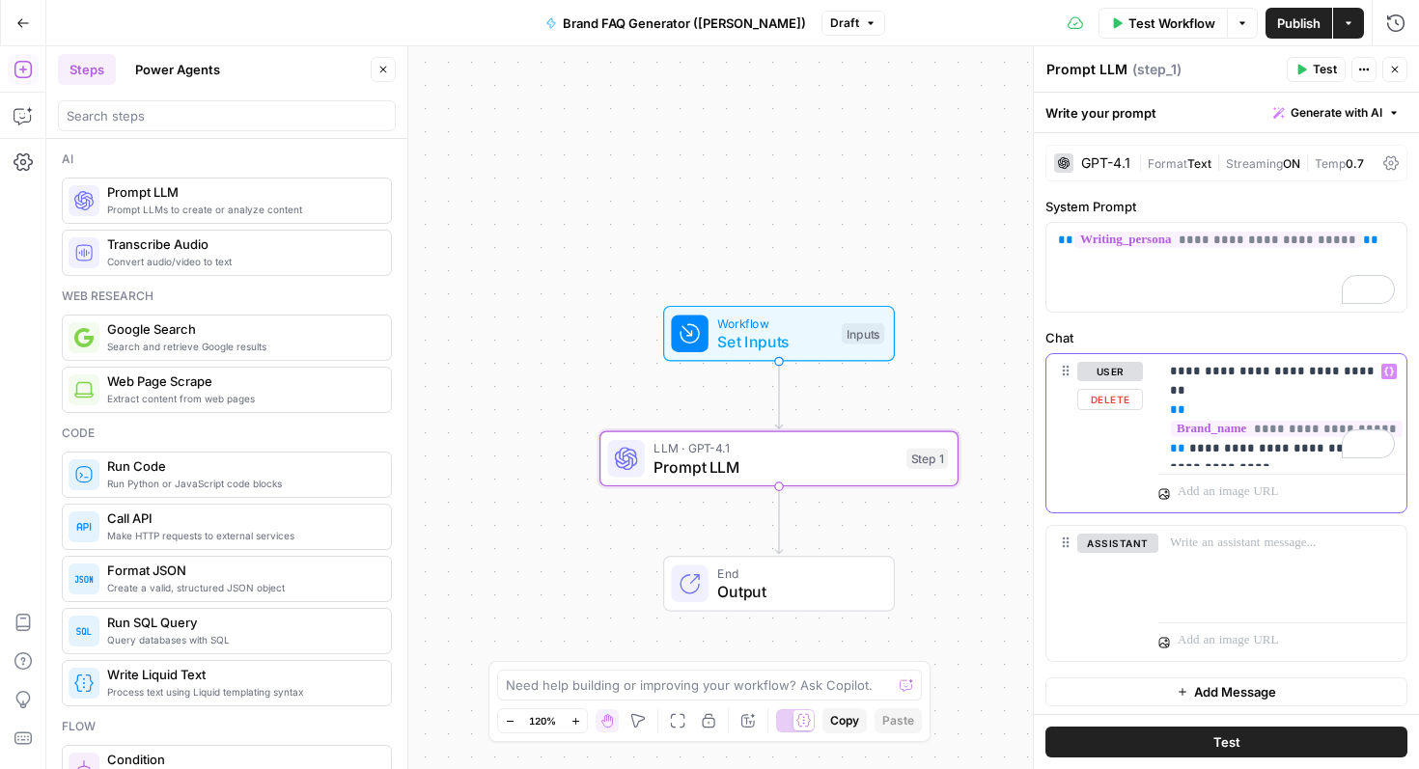
click at [1259, 449] on p "**********" at bounding box center [1282, 410] width 225 height 97
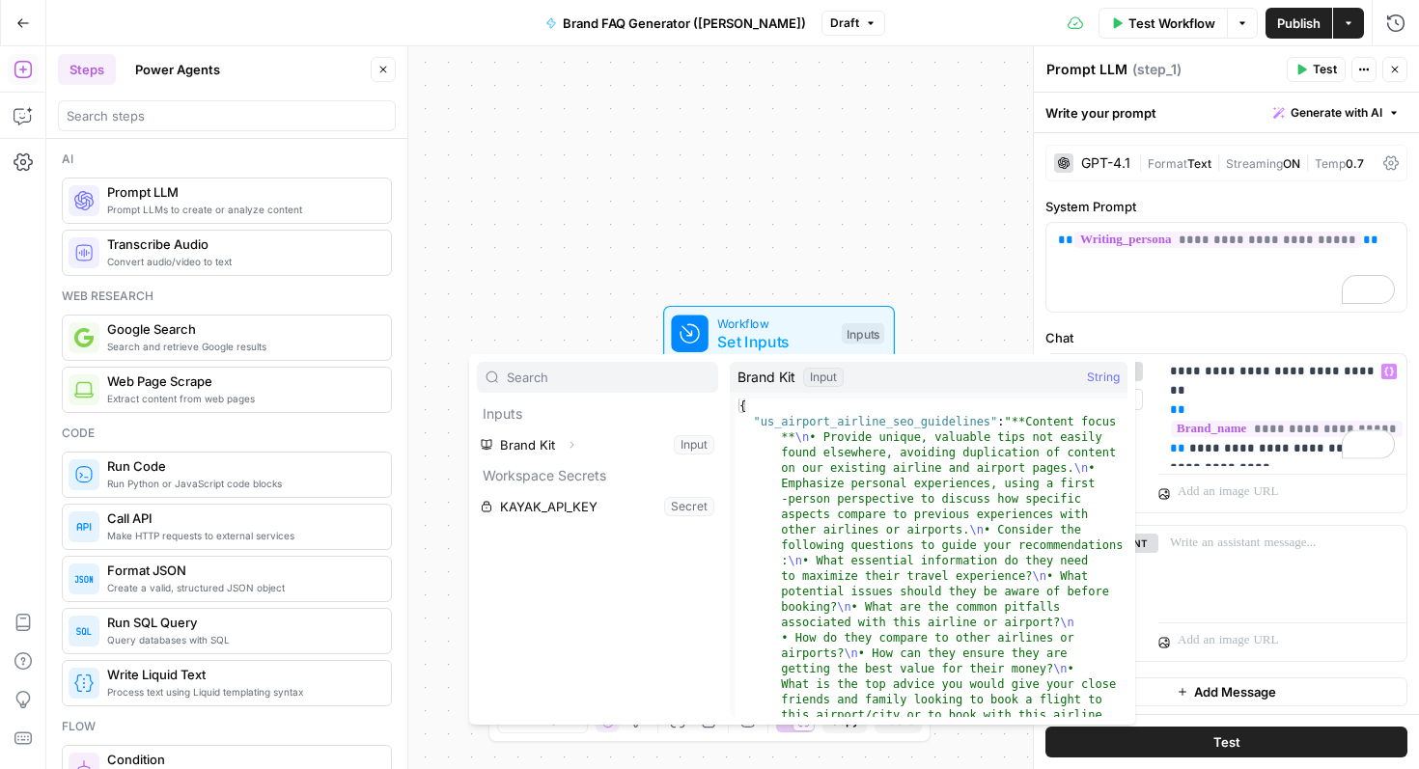
click at [525, 382] on input "text" at bounding box center [608, 377] width 203 height 19
type input "point"
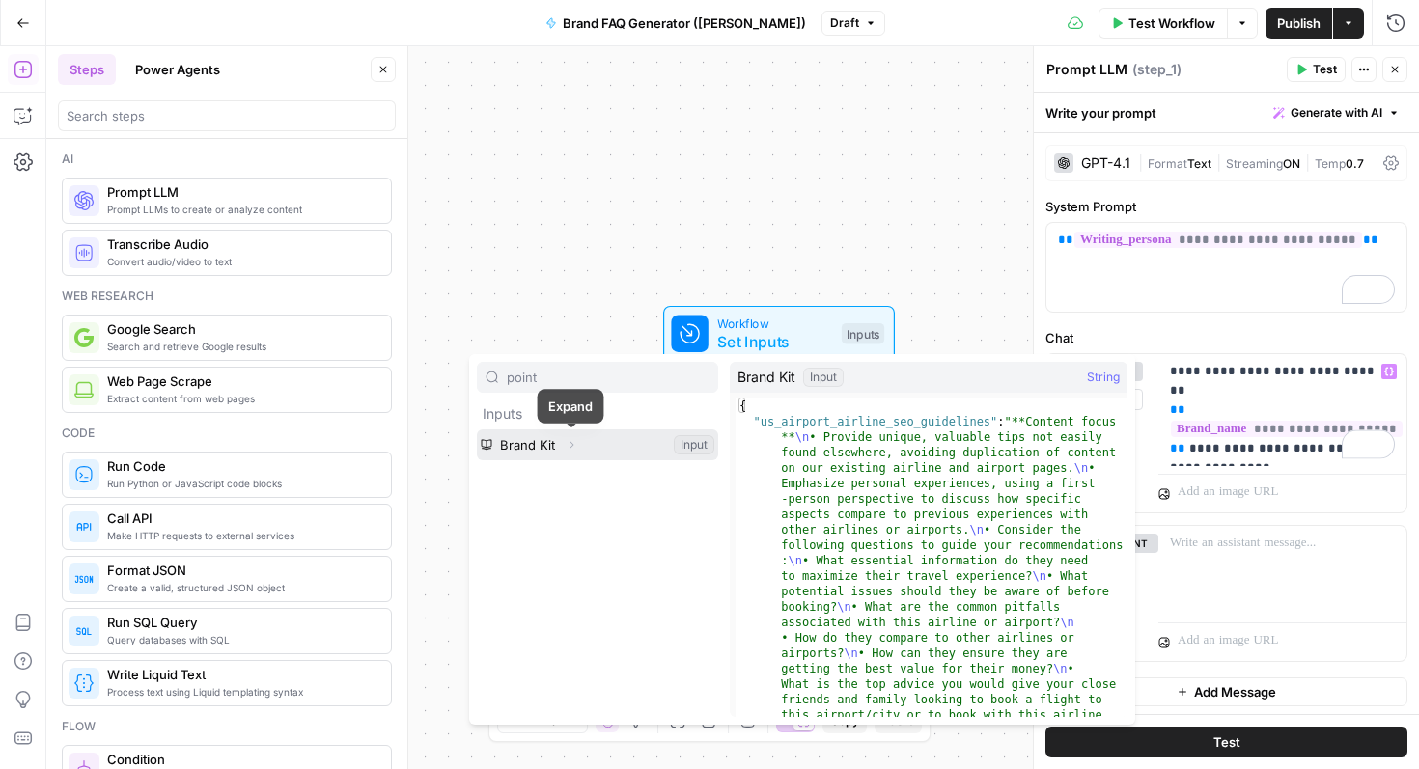
click at [570, 442] on icon "button" at bounding box center [572, 445] width 4 height 7
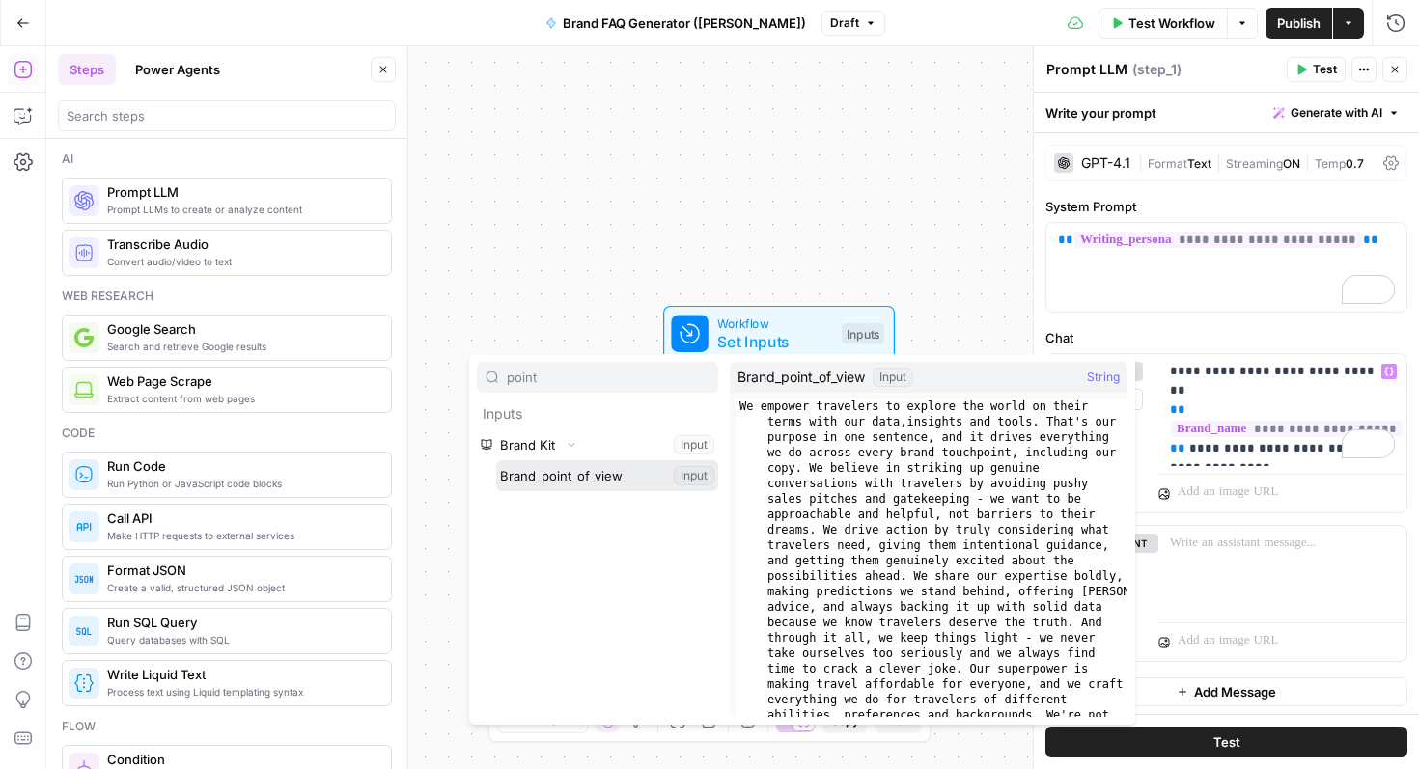
click at [605, 478] on button "Select variable Brand_point_of_view" at bounding box center [607, 475] width 222 height 31
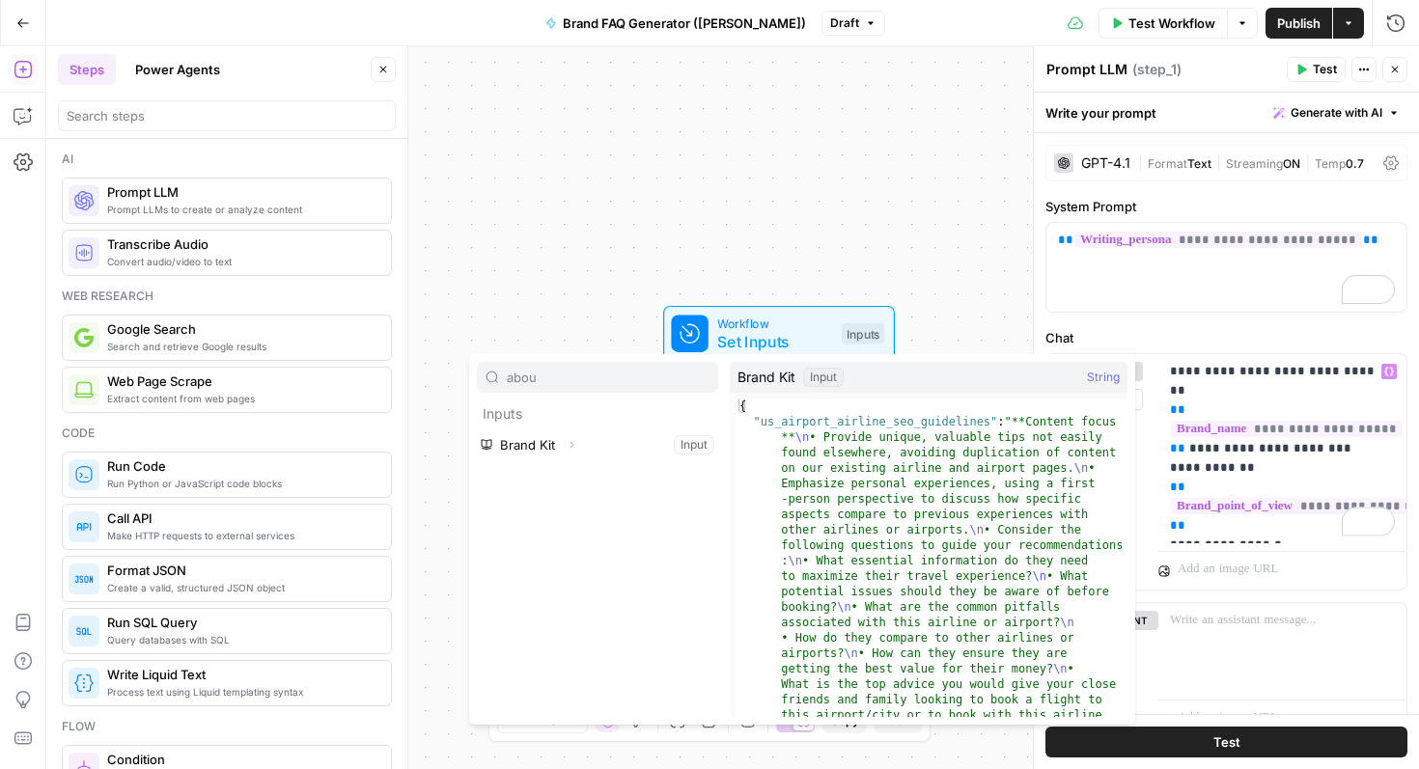
type input "abou"
click at [572, 444] on icon "button" at bounding box center [572, 445] width 12 height 12
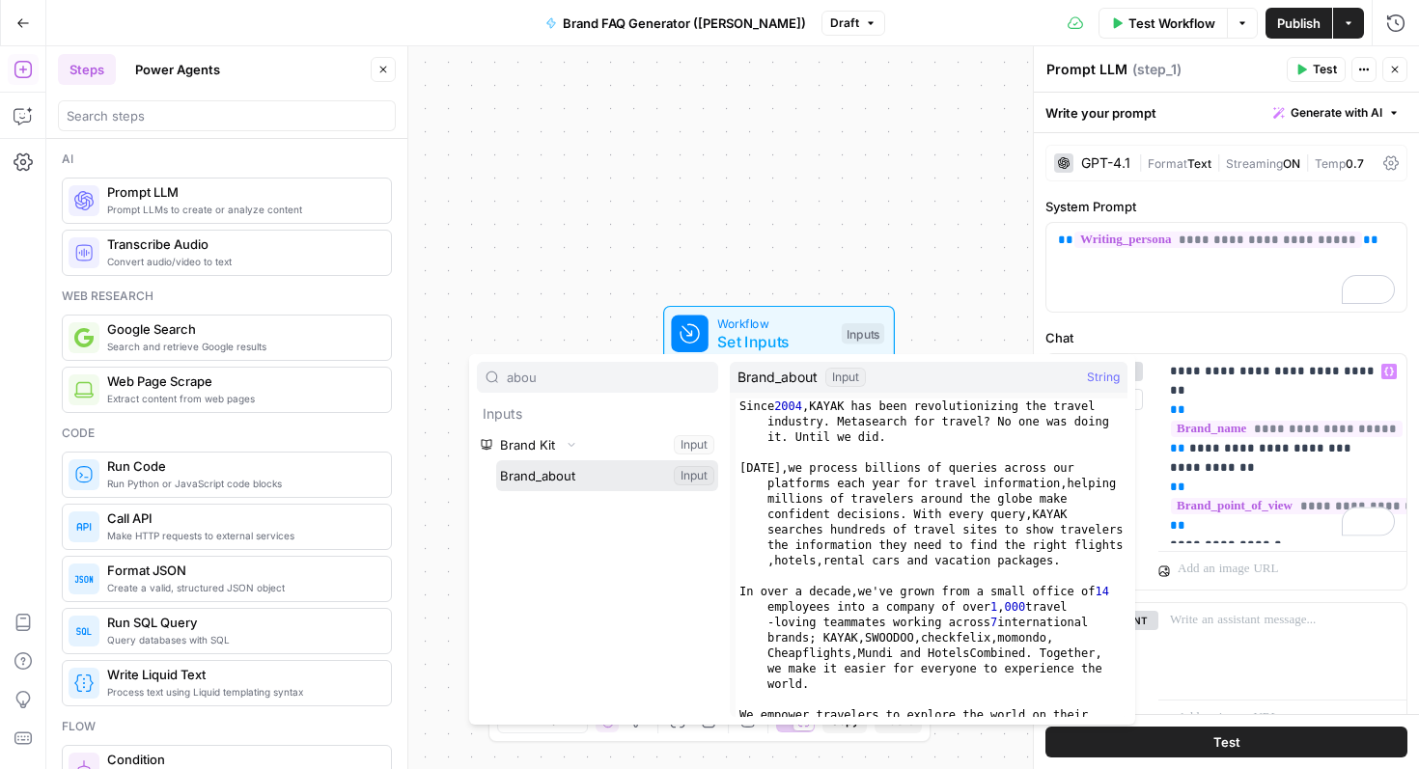
click at [581, 470] on button "Select variable Brand_about" at bounding box center [607, 475] width 222 height 31
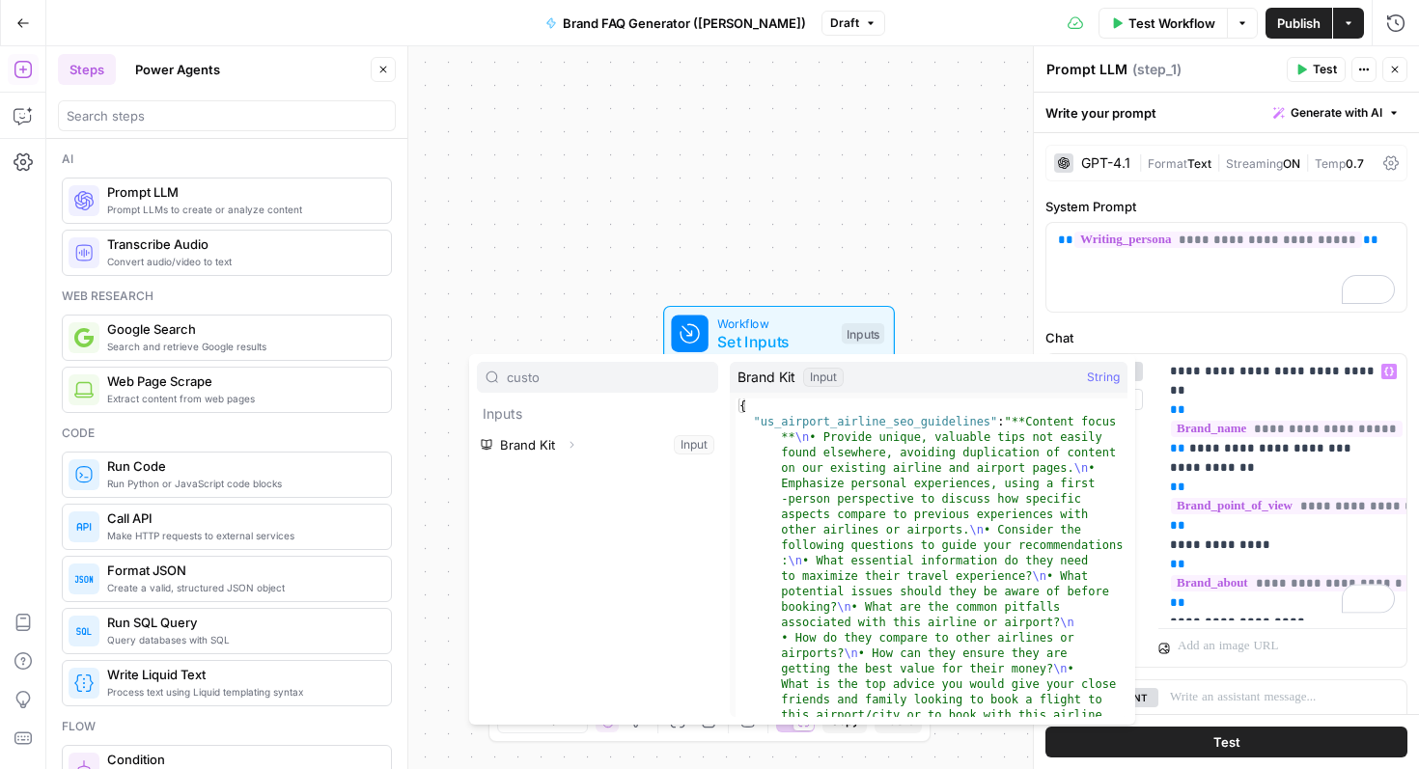
type input "custo"
click at [567, 441] on icon "button" at bounding box center [572, 445] width 12 height 12
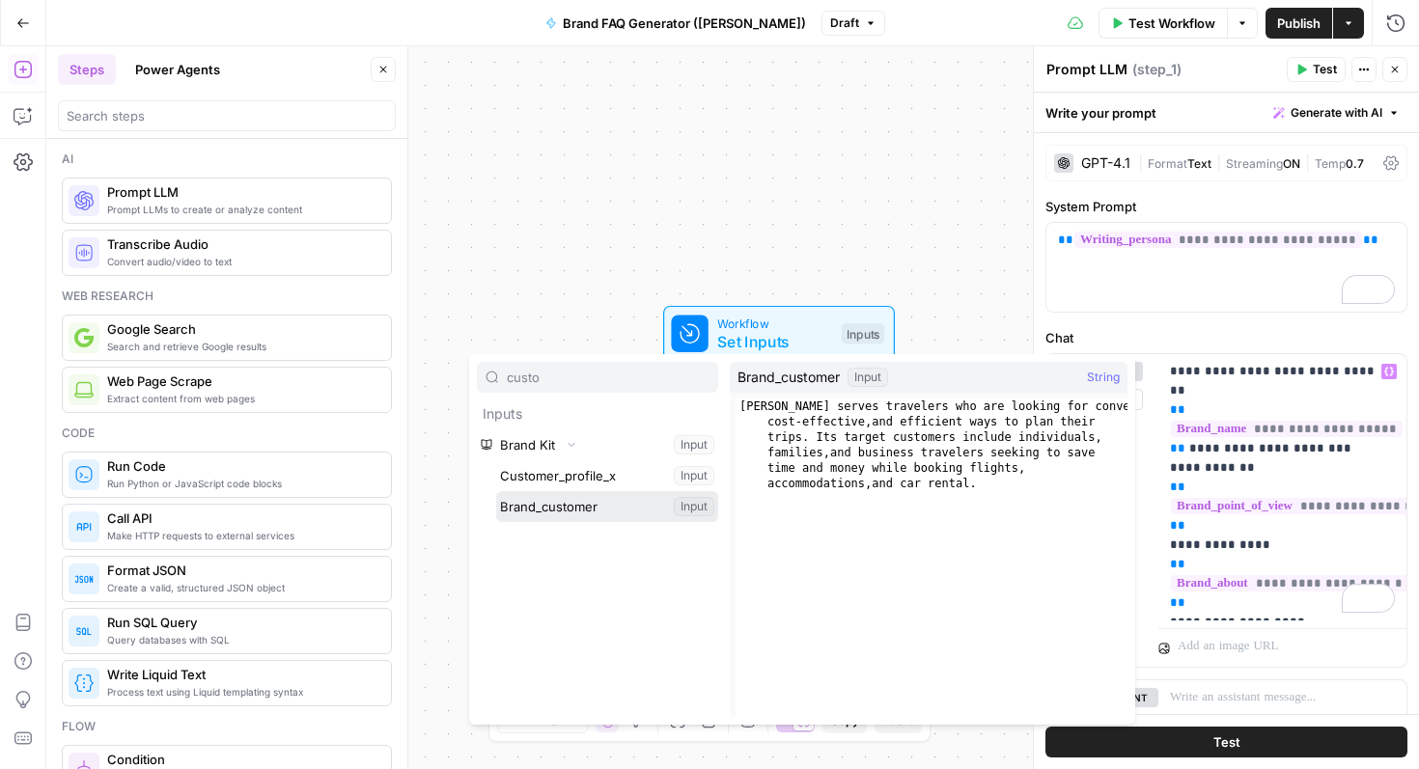
click at [594, 501] on button "Select variable Brand_customer" at bounding box center [607, 506] width 222 height 31
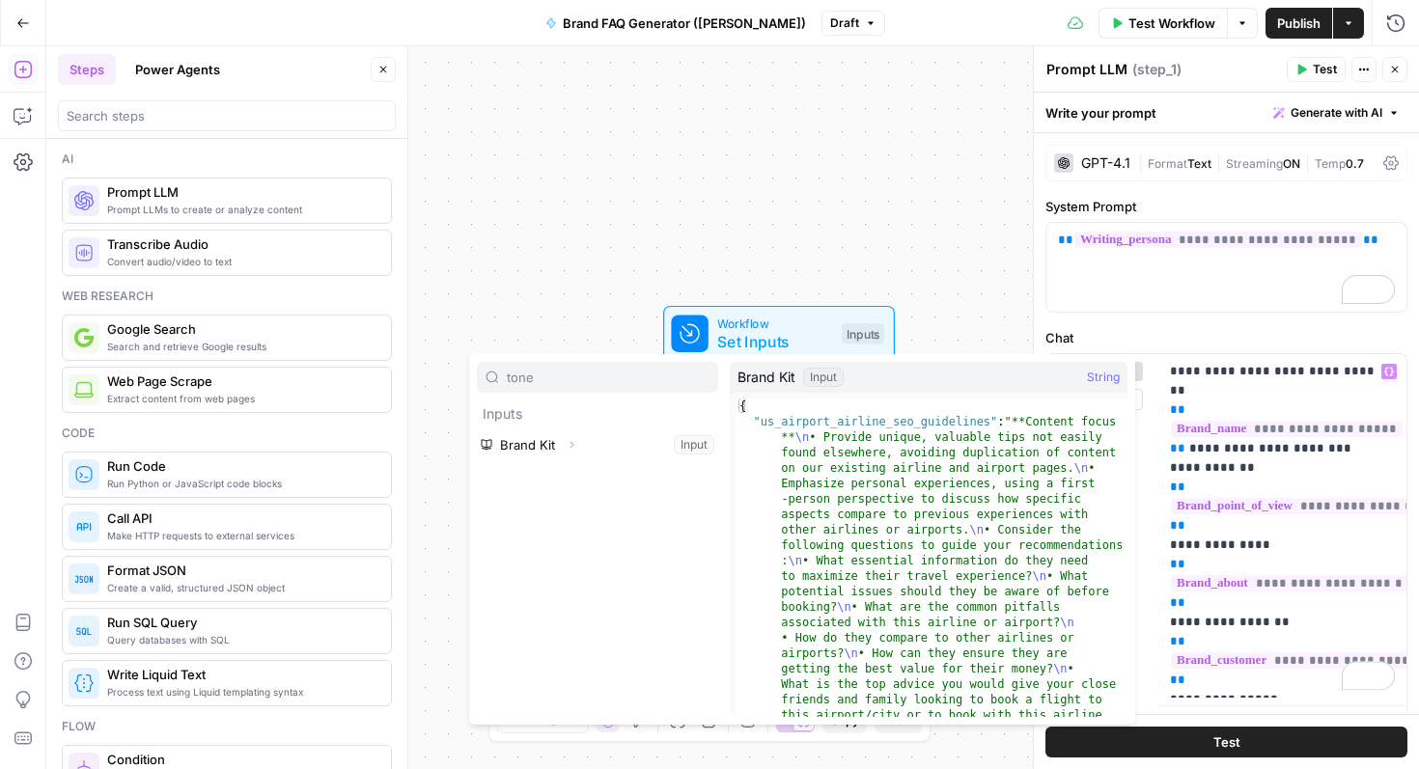
type input "tone"
click at [572, 448] on icon "button" at bounding box center [572, 445] width 12 height 12
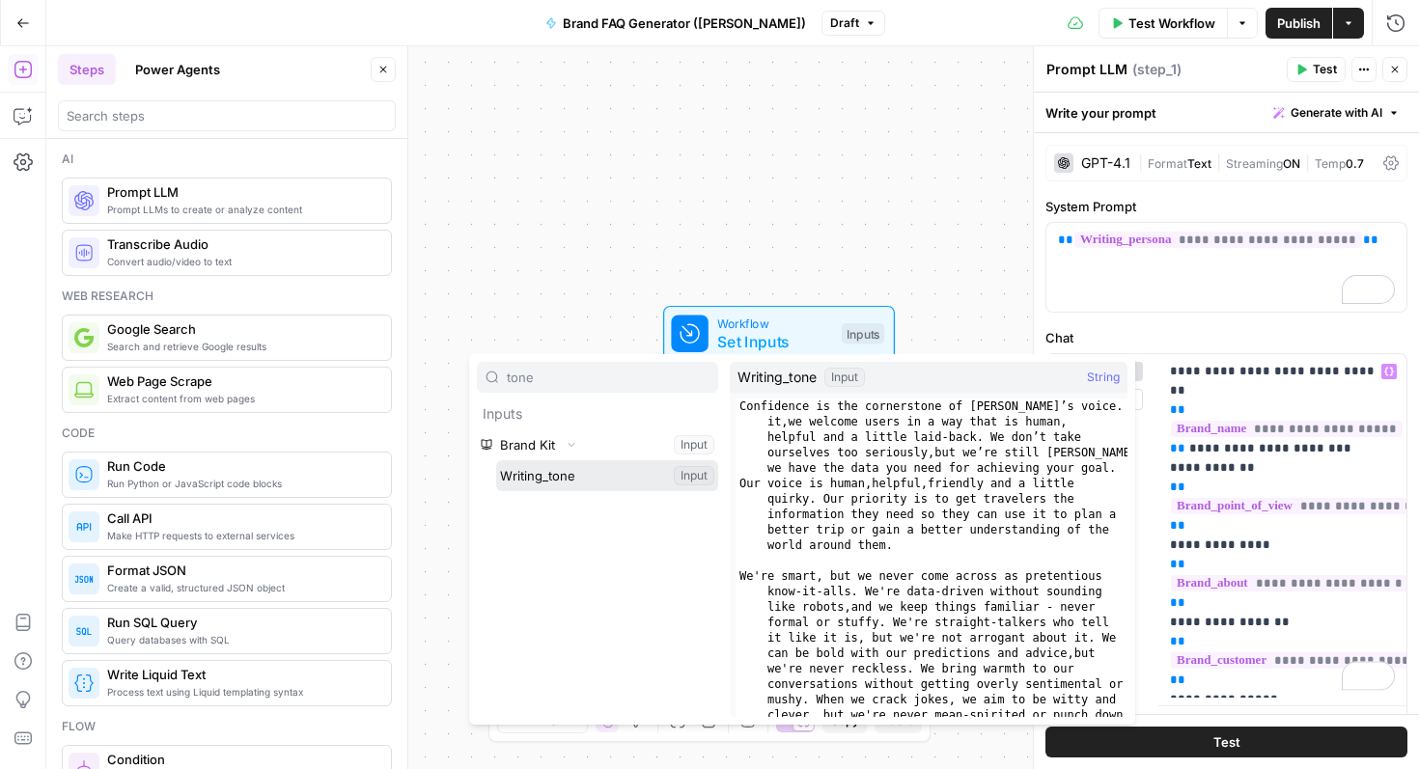
click at [573, 473] on button "Select variable Writing_tone" at bounding box center [607, 475] width 222 height 31
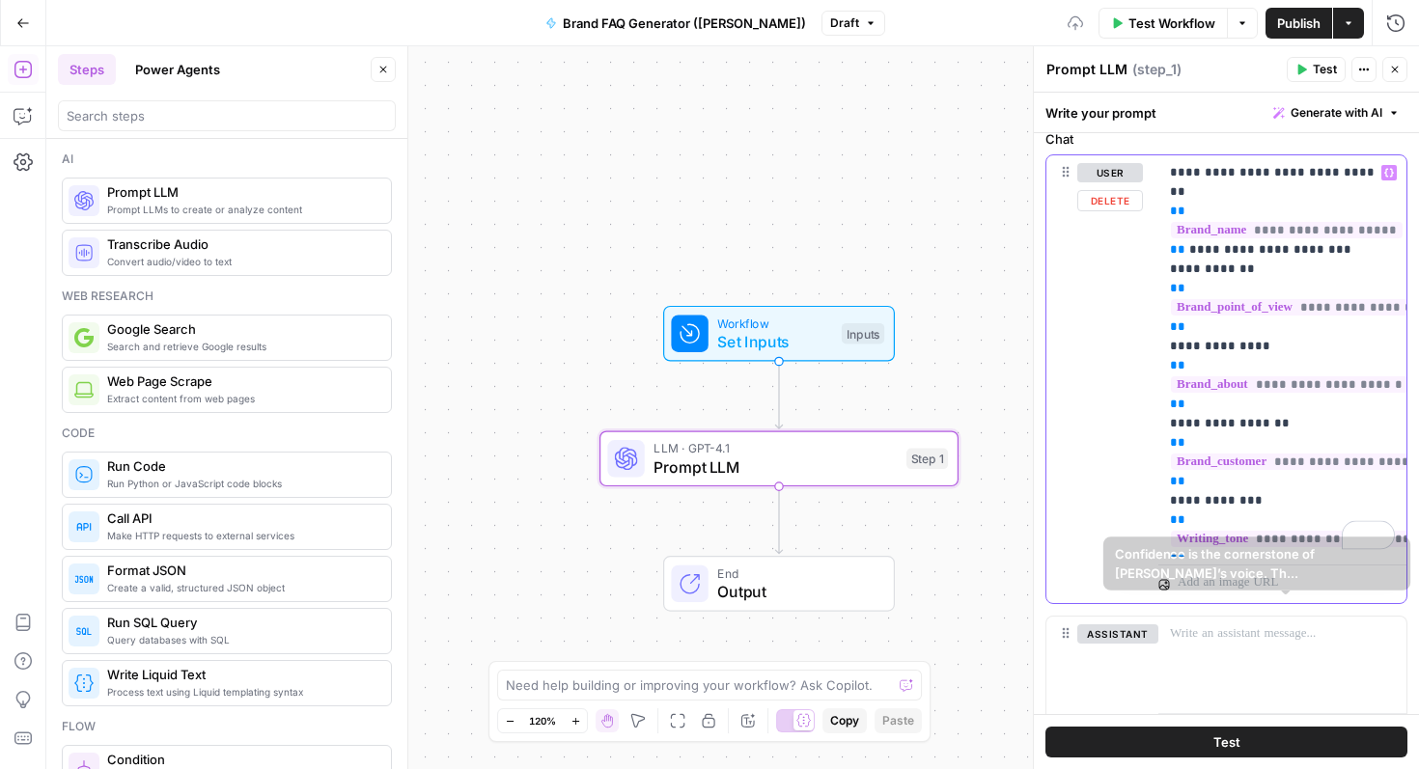
scroll to position [293, 0]
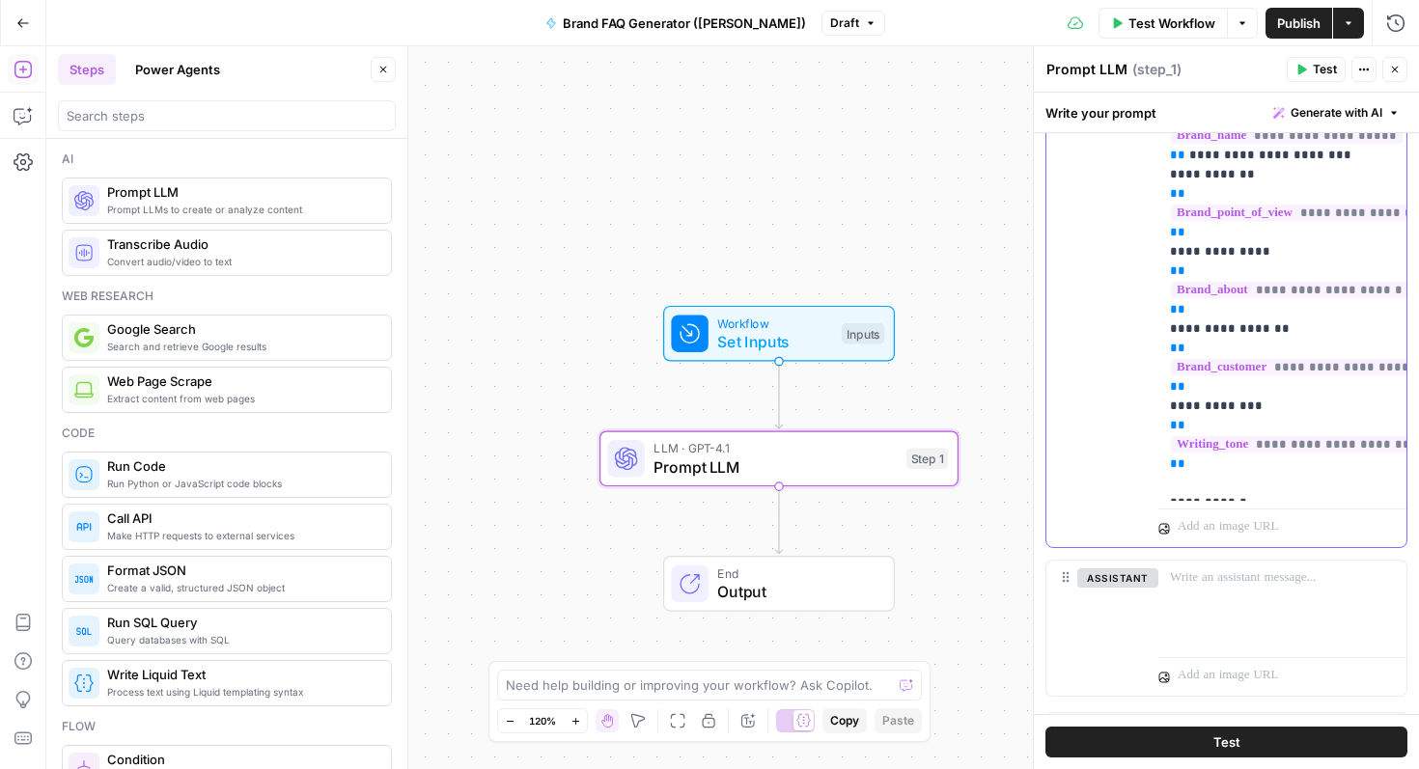
drag, startPoint x: 1270, startPoint y: 493, endPoint x: 1168, endPoint y: 488, distance: 102.4
click at [1168, 488] on div "**********" at bounding box center [1282, 281] width 248 height 440
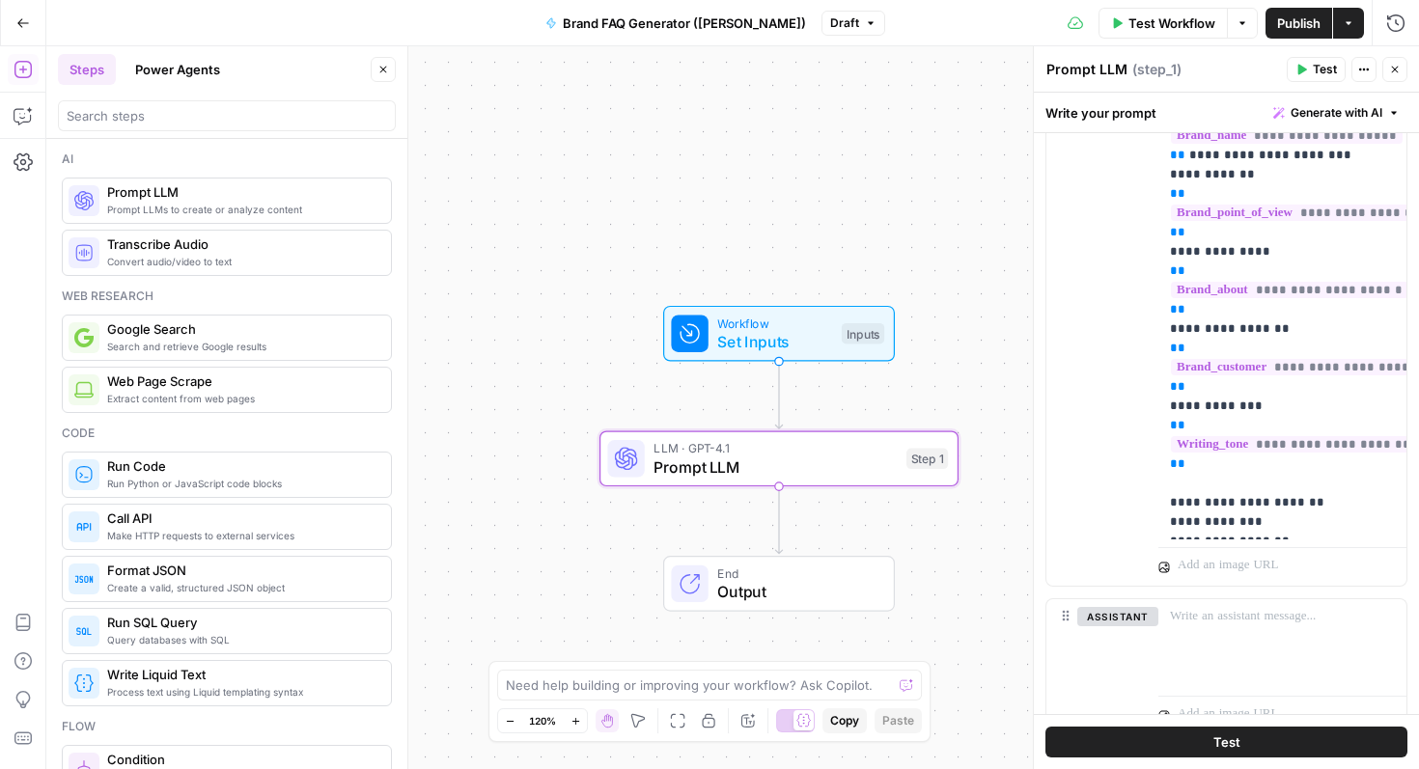
click at [1324, 68] on span "Test" at bounding box center [1325, 69] width 24 height 17
